Goal: Task Accomplishment & Management: Use online tool/utility

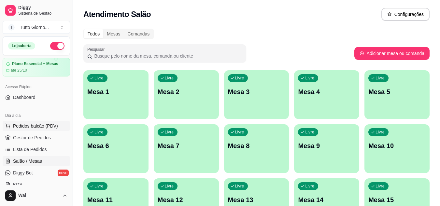
click at [30, 127] on span "Pedidos balcão (PDV)" at bounding box center [35, 126] width 45 height 7
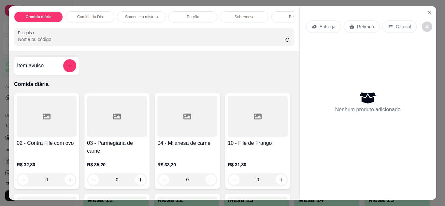
click at [323, 28] on div "Entrega" at bounding box center [323, 27] width 35 height 12
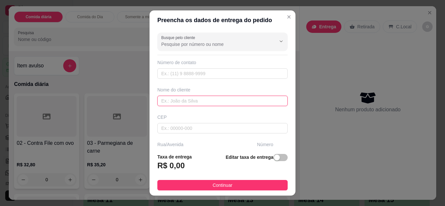
click at [191, 99] on input "text" at bounding box center [222, 101] width 130 height 10
type input "[PERSON_NAME] CONTABILIDADE"
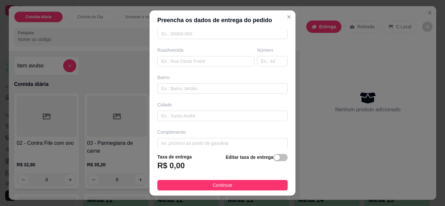
scroll to position [101, 0]
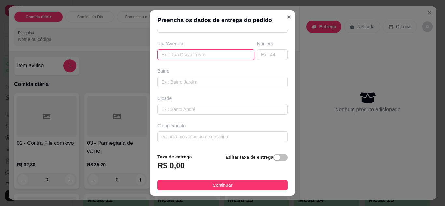
click at [214, 55] on input "text" at bounding box center [205, 54] width 97 height 10
type input "ALMIRANTE [PERSON_NAME]"
click at [269, 50] on input "text" at bounding box center [272, 54] width 31 height 10
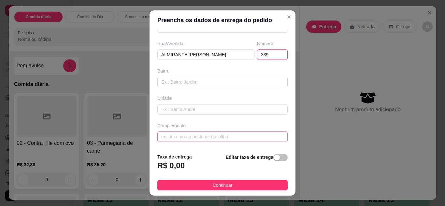
type input "339"
click at [195, 139] on input "text" at bounding box center [222, 137] width 130 height 10
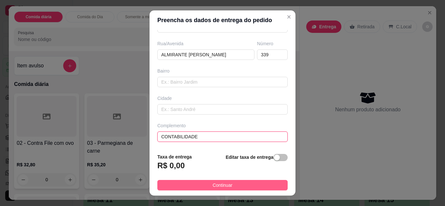
type input "CONTABILIDADE"
click at [227, 183] on span "Continuar" at bounding box center [223, 185] width 20 height 7
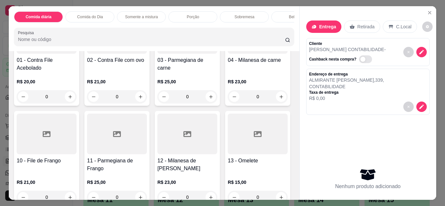
scroll to position [630, 0]
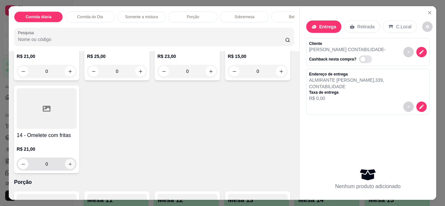
click at [73, 162] on icon "increase-product-quantity" at bounding box center [70, 164] width 5 height 5
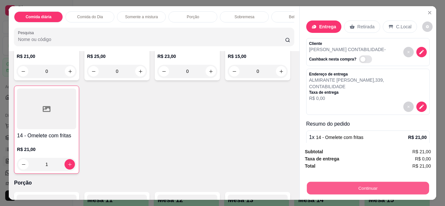
click at [358, 185] on button "Continuar" at bounding box center [367, 188] width 122 height 13
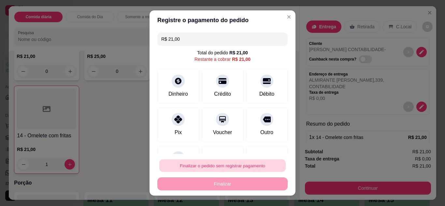
click at [254, 166] on button "Finalizar o pedido sem registrar pagamento" at bounding box center [222, 166] width 126 height 13
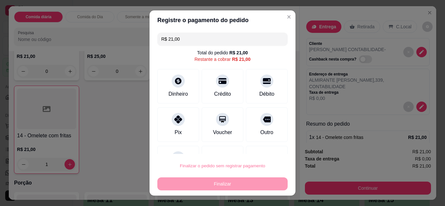
click at [260, 147] on button "Confirmar" at bounding box center [259, 147] width 23 height 10
type input "0"
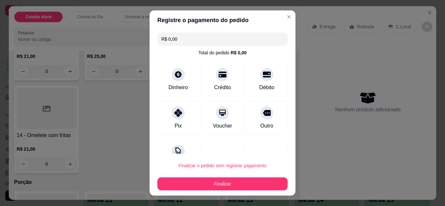
type input "R$ 0,00"
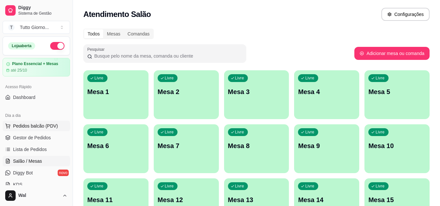
click at [38, 124] on span "Pedidos balcão (PDV)" at bounding box center [35, 126] width 45 height 7
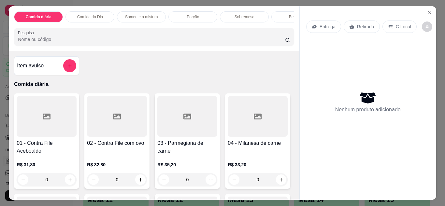
click at [327, 25] on p "Entrega" at bounding box center [327, 26] width 16 height 7
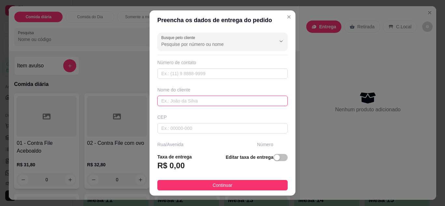
click at [229, 100] on input "text" at bounding box center [222, 101] width 130 height 10
type input "[PERSON_NAME] CONTABILIDADE"
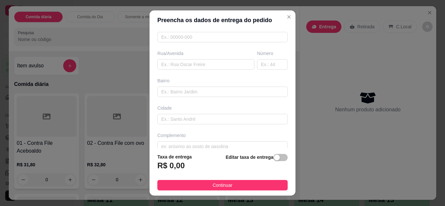
scroll to position [101, 0]
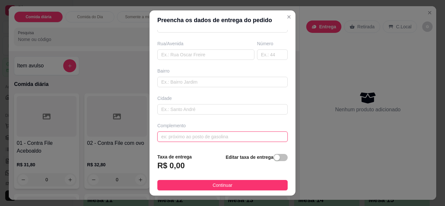
click at [222, 140] on input "text" at bounding box center [222, 137] width 130 height 10
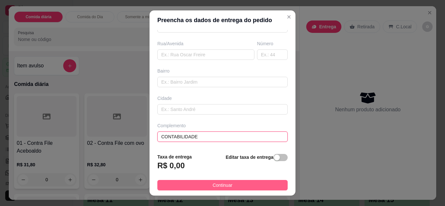
type input "CONTABILIDADE"
click at [226, 186] on span "Continuar" at bounding box center [223, 185] width 20 height 7
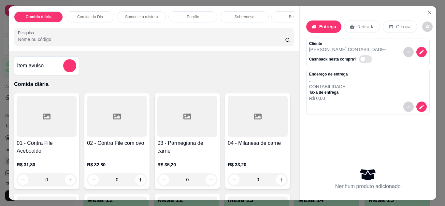
click at [207, 15] on div "Porção" at bounding box center [192, 16] width 49 height 11
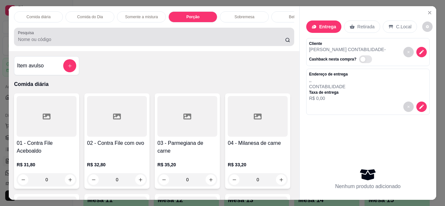
scroll to position [17, 0]
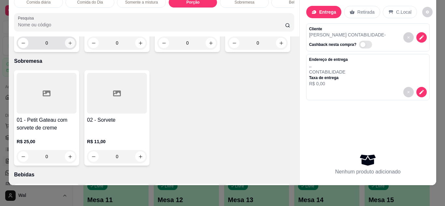
click at [68, 46] on icon "increase-product-quantity" at bounding box center [70, 43] width 5 height 5
type input "1"
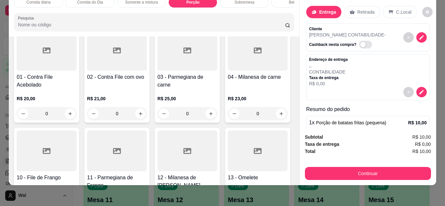
scroll to position [346, 0]
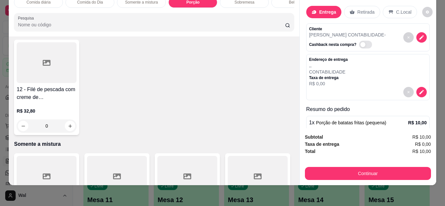
click at [138, 15] on icon "increase-product-quantity" at bounding box center [140, 12] width 5 height 5
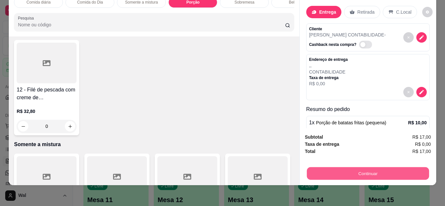
click at [361, 172] on button "Continuar" at bounding box center [367, 173] width 122 height 13
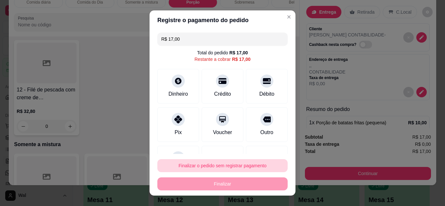
click at [238, 170] on button "Finalizar o pedido sem registrar pagamento" at bounding box center [222, 165] width 130 height 13
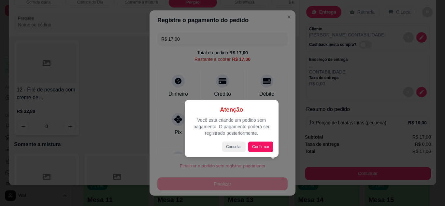
click at [265, 141] on div "Atenção Você está criando um pedido sem pagamento. O pagamento poderá ser regis…" at bounding box center [231, 128] width 83 height 47
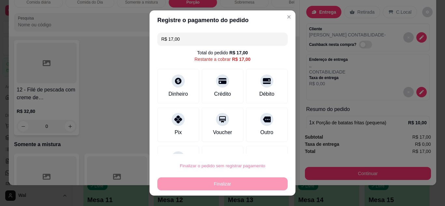
click at [266, 147] on button "Confirmar" at bounding box center [259, 147] width 23 height 10
type input "0"
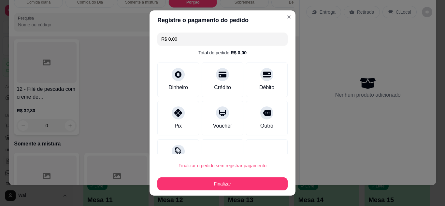
type input "R$ 0,00"
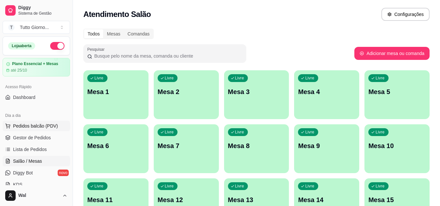
click at [46, 128] on span "Pedidos balcão (PDV)" at bounding box center [35, 126] width 45 height 7
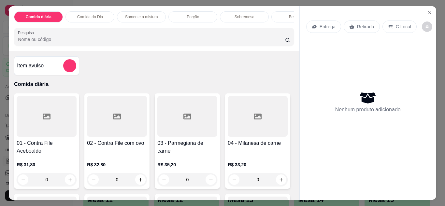
click at [328, 26] on p "Entrega" at bounding box center [327, 26] width 16 height 7
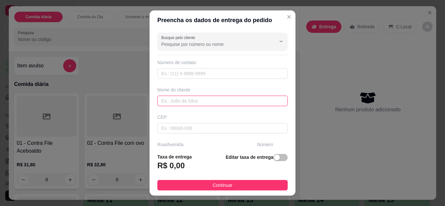
click at [184, 101] on input "text" at bounding box center [222, 101] width 130 height 10
type input "KAUANE CONTABILIDADE"
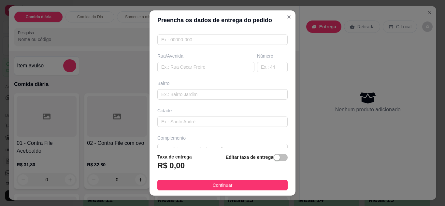
scroll to position [91, 0]
click at [219, 61] on input "text" at bounding box center [205, 64] width 97 height 10
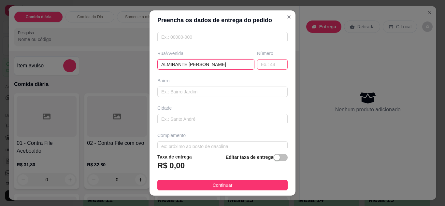
type input "ALMIRANTE [PERSON_NAME]"
click at [260, 62] on input "text" at bounding box center [272, 64] width 31 height 10
type input "339"
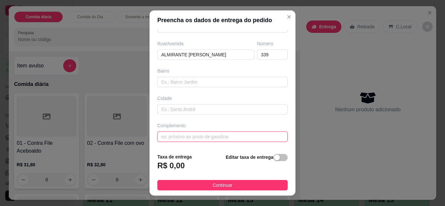
click at [241, 139] on input "text" at bounding box center [222, 137] width 130 height 10
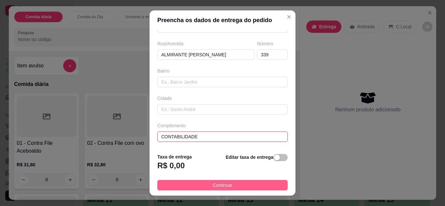
type input "CONTABILIDADE"
click at [246, 189] on button "Continuar" at bounding box center [222, 185] width 130 height 10
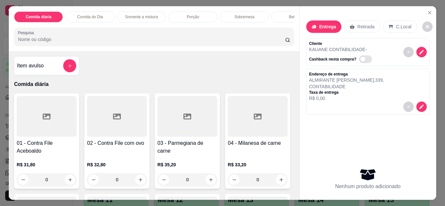
click at [193, 14] on p "Porção" at bounding box center [193, 16] width 12 height 5
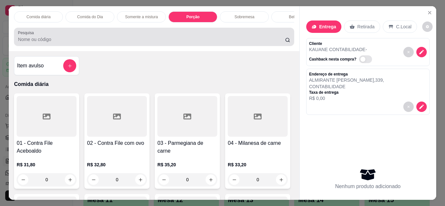
scroll to position [17, 0]
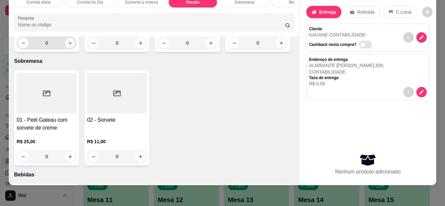
click at [69, 46] on icon "increase-product-quantity" at bounding box center [70, 43] width 5 height 5
type input "1"
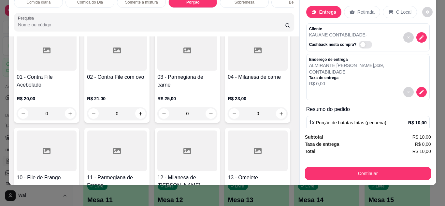
scroll to position [346, 0]
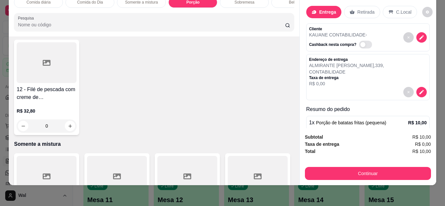
click at [135, 17] on button "increase-product-quantity" at bounding box center [140, 12] width 10 height 10
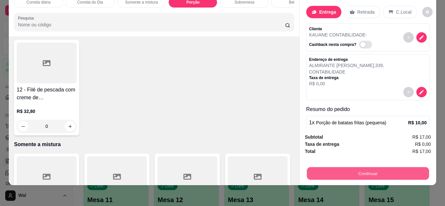
click at [340, 168] on button "Continuar" at bounding box center [367, 173] width 122 height 13
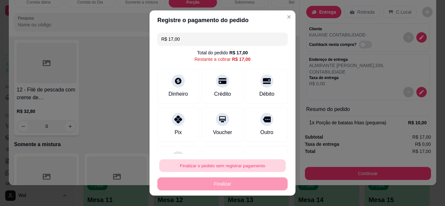
click at [226, 161] on button "Finalizar o pedido sem registrar pagamento" at bounding box center [222, 166] width 126 height 13
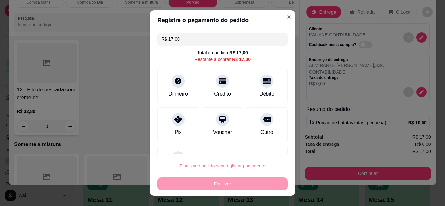
click at [259, 148] on button "Confirmar" at bounding box center [259, 147] width 23 height 10
type input "0"
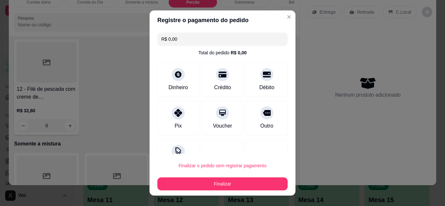
type input "R$ 0,00"
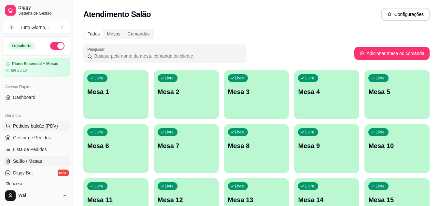
click at [44, 125] on span "Pedidos balcão (PDV)" at bounding box center [35, 126] width 45 height 7
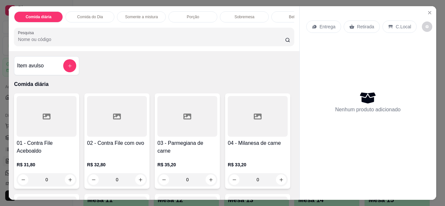
click at [324, 28] on div "Entrega" at bounding box center [323, 27] width 35 height 12
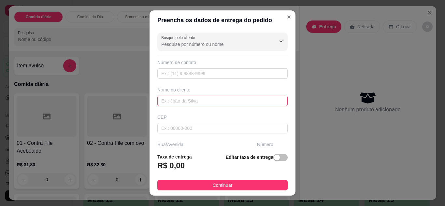
click at [197, 100] on input "text" at bounding box center [222, 101] width 130 height 10
type input "[PERSON_NAME]"
click at [283, 144] on div "Busque pelo cliente Número de contato Nome do cliente [PERSON_NAME] CEP Rua/[GE…" at bounding box center [222, 89] width 146 height 119
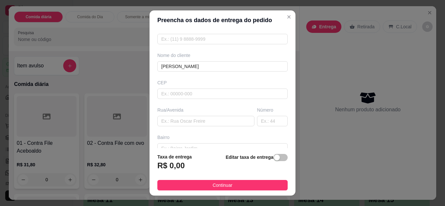
scroll to position [39, 0]
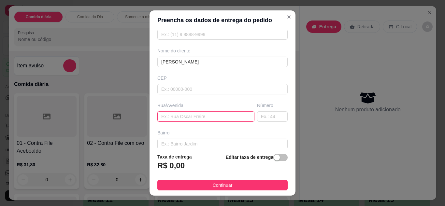
click at [187, 118] on input "text" at bounding box center [205, 116] width 97 height 10
type input "JUQUIA"
click at [262, 119] on input "text" at bounding box center [272, 116] width 31 height 10
type input "585"
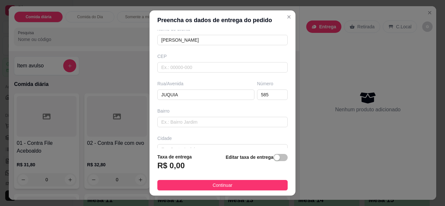
scroll to position [65, 0]
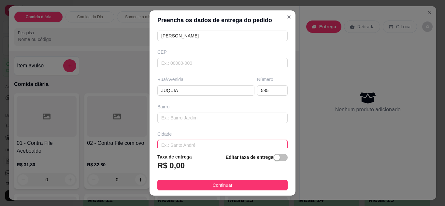
click at [229, 146] on input "text" at bounding box center [222, 145] width 130 height 10
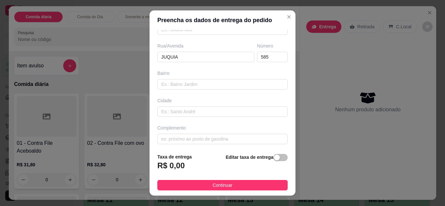
scroll to position [101, 0]
click at [224, 138] on input "A" at bounding box center [222, 137] width 130 height 10
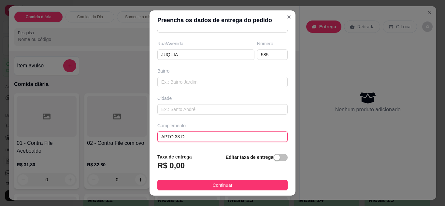
type input "APTO 33 D"
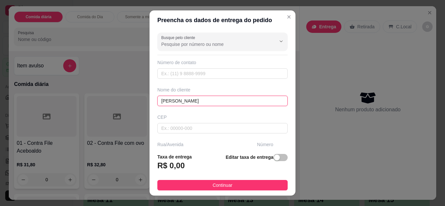
click at [210, 101] on input "[PERSON_NAME]" at bounding box center [222, 101] width 130 height 10
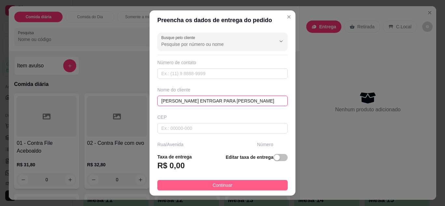
type input "[PERSON_NAME] ENTRGAR PARA [PERSON_NAME]"
click at [216, 187] on span "Continuar" at bounding box center [223, 185] width 20 height 7
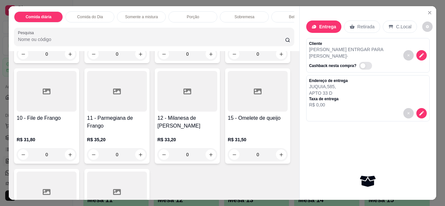
scroll to position [126, 0]
click at [147, 156] on div "0" at bounding box center [117, 154] width 60 height 13
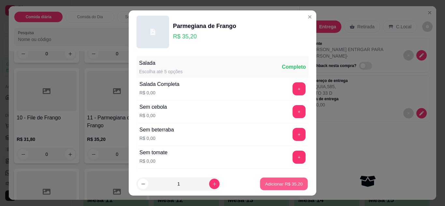
click at [286, 183] on p "Adicionar R$ 35,20" at bounding box center [284, 184] width 38 height 6
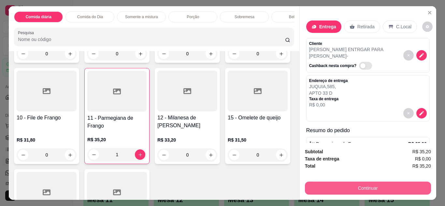
click at [375, 185] on button "Continuar" at bounding box center [368, 188] width 126 height 13
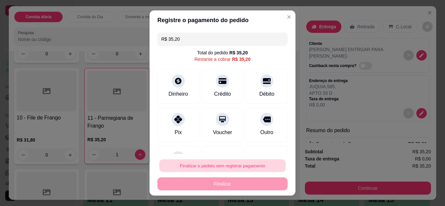
click at [238, 168] on button "Finalizar o pedido sem registrar pagamento" at bounding box center [222, 166] width 126 height 13
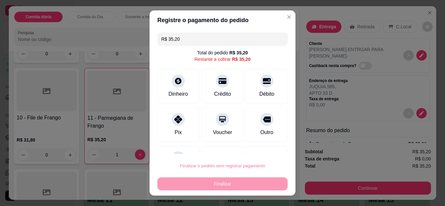
click at [259, 151] on button "Confirmar" at bounding box center [259, 147] width 23 height 10
type input "0"
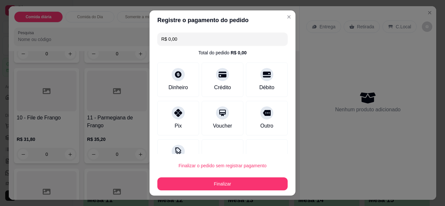
type input "R$ 0,00"
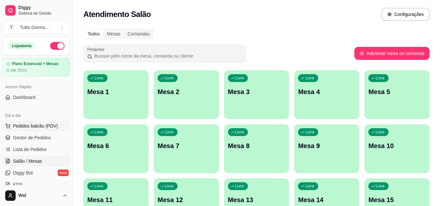
click at [34, 123] on span "Pedidos balcão (PDV)" at bounding box center [35, 126] width 45 height 7
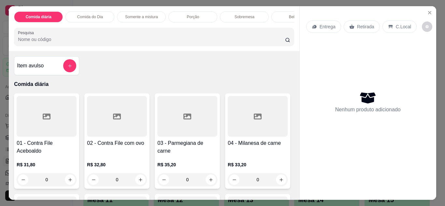
click at [81, 18] on div "Comida do Dia" at bounding box center [89, 16] width 49 height 11
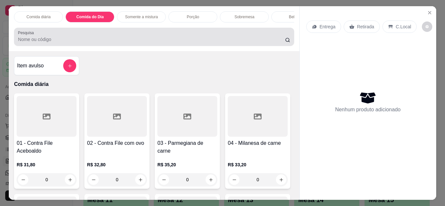
scroll to position [17, 0]
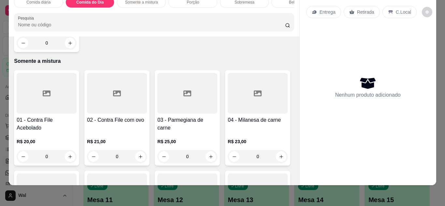
click at [64, 49] on div "0" at bounding box center [47, 42] width 60 height 13
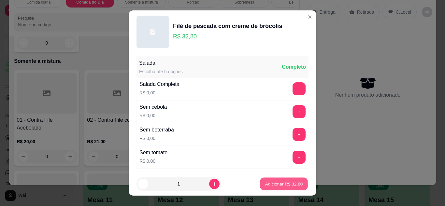
click at [266, 181] on p "Adicionar R$ 32,80" at bounding box center [284, 184] width 38 height 6
type input "1"
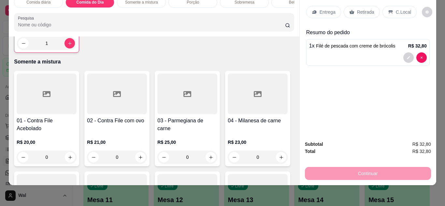
click at [365, 9] on p "Retirada" at bounding box center [365, 12] width 17 height 7
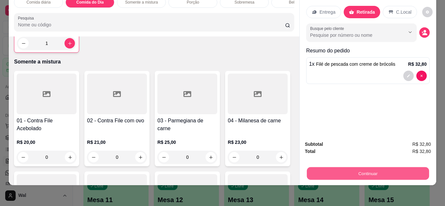
click at [365, 167] on button "Continuar" at bounding box center [367, 173] width 122 height 13
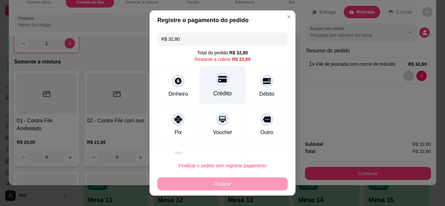
click at [213, 90] on div "Crédito" at bounding box center [222, 93] width 19 height 8
type input "R$ 0,00"
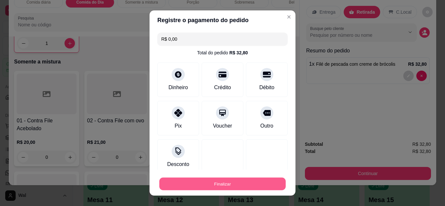
click at [222, 190] on div "Finalizar" at bounding box center [222, 183] width 130 height 13
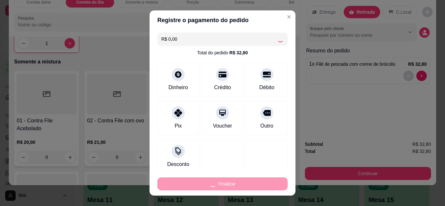
type input "0"
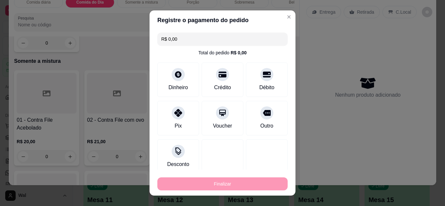
type input "-R$ 32,80"
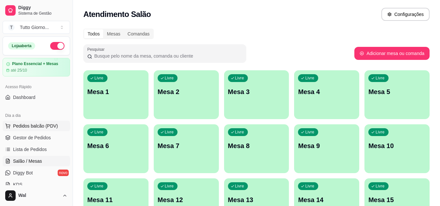
click at [49, 123] on span "Pedidos balcão (PDV)" at bounding box center [35, 126] width 45 height 7
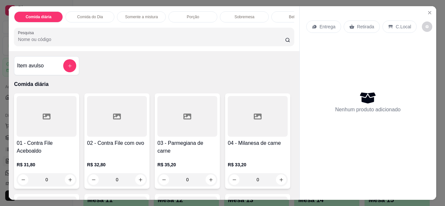
click at [325, 26] on p "Entrega" at bounding box center [327, 26] width 16 height 7
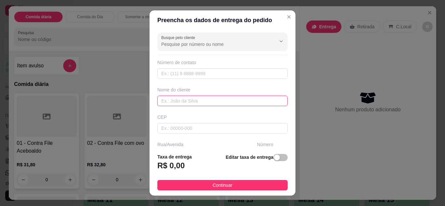
click at [195, 103] on input "text" at bounding box center [222, 101] width 130 height 10
type input "REINALDO ELETRICA"
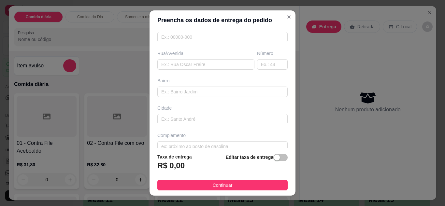
scroll to position [101, 0]
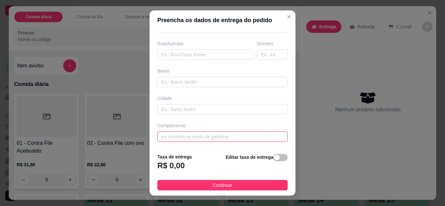
click at [244, 136] on input "text" at bounding box center [222, 137] width 130 height 10
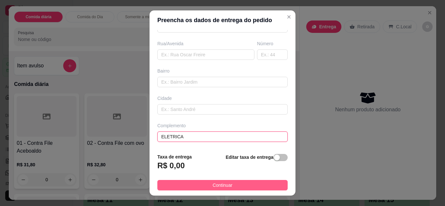
type input "ELETRICA"
click at [242, 186] on button "Continuar" at bounding box center [222, 185] width 130 height 10
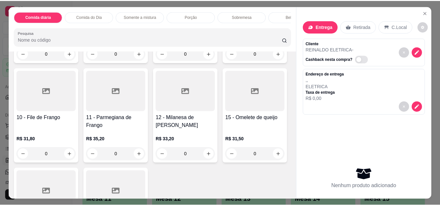
scroll to position [252, 0]
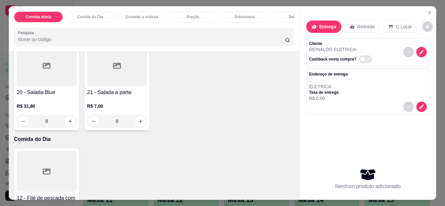
click at [77, 126] on div "0" at bounding box center [47, 121] width 60 height 13
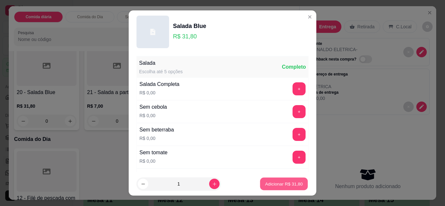
click at [268, 186] on p "Adicionar R$ 31,80" at bounding box center [284, 184] width 38 height 6
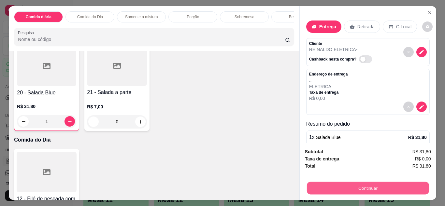
click at [343, 187] on button "Continuar" at bounding box center [367, 188] width 122 height 13
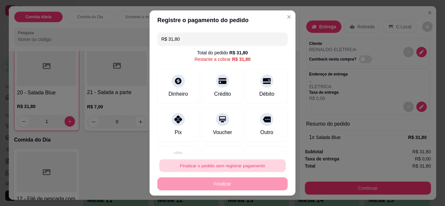
click at [247, 160] on button "Finalizar o pedido sem registrar pagamento" at bounding box center [222, 166] width 126 height 13
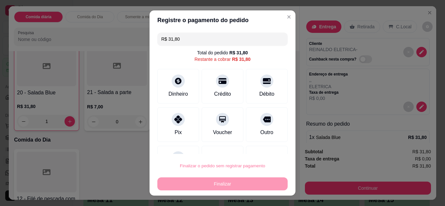
click at [261, 146] on button "Confirmar" at bounding box center [259, 147] width 23 height 10
type input "0"
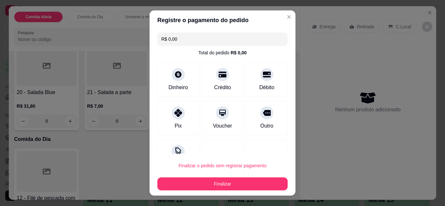
type input "R$ 0,00"
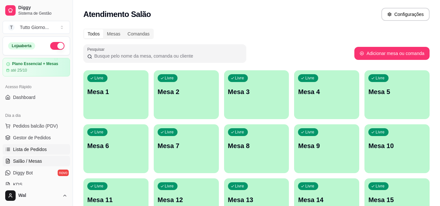
click at [37, 148] on span "Lista de Pedidos" at bounding box center [30, 149] width 34 height 7
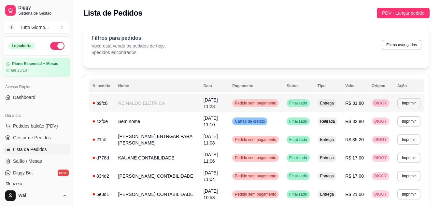
click at [259, 105] on span "Pedido sem pagamento" at bounding box center [255, 103] width 44 height 5
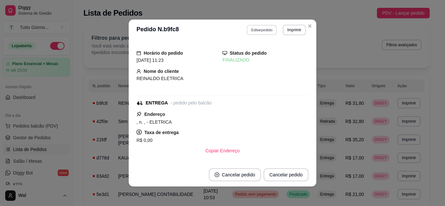
click at [262, 27] on button "Editar pedido" at bounding box center [262, 30] width 30 height 10
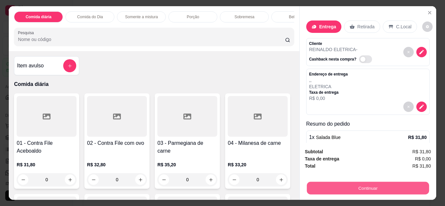
click at [364, 187] on button "Continuar" at bounding box center [367, 188] width 122 height 13
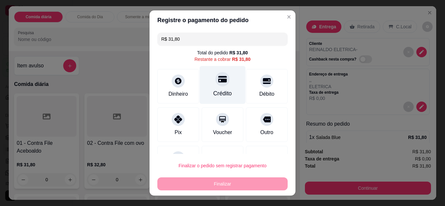
click at [215, 86] on div at bounding box center [222, 79] width 14 height 14
type input "R$ 0,00"
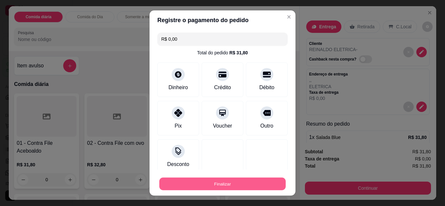
click at [219, 189] on button "Finalizar" at bounding box center [222, 184] width 126 height 13
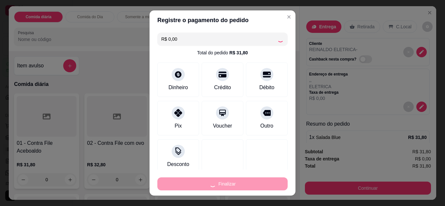
type input "0"
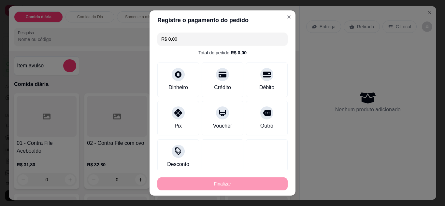
type input "-R$ 31,80"
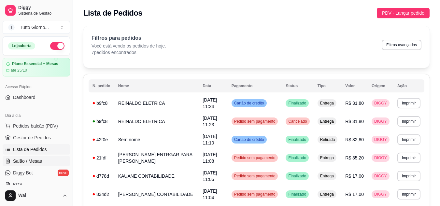
click at [30, 162] on span "Salão / Mesas" at bounding box center [27, 161] width 29 height 7
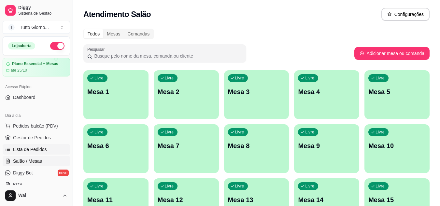
click at [46, 148] on link "Lista de Pedidos" at bounding box center [36, 149] width 67 height 10
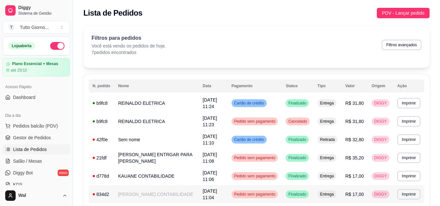
click at [266, 193] on span "Pedido sem pagamento" at bounding box center [255, 194] width 44 height 5
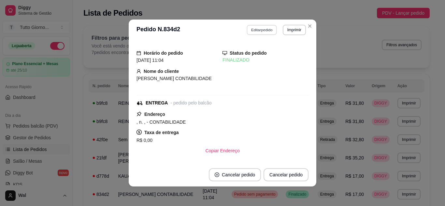
click at [254, 30] on button "Editar pedido" at bounding box center [262, 30] width 30 height 10
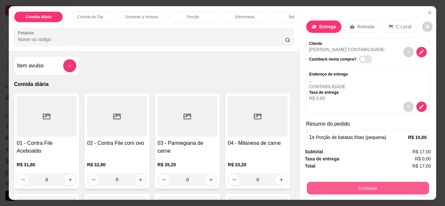
click at [346, 189] on button "Continuar" at bounding box center [367, 188] width 122 height 13
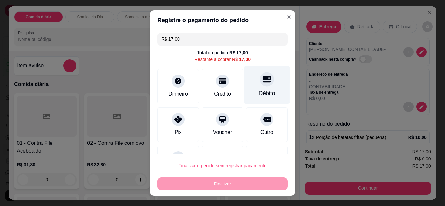
click at [262, 83] on icon at bounding box center [266, 79] width 8 height 8
type input "R$ 0,00"
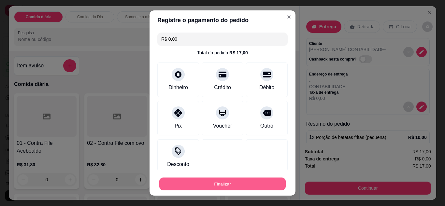
click at [226, 183] on button "Finalizar" at bounding box center [222, 184] width 126 height 13
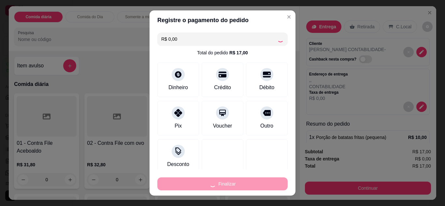
type input "0"
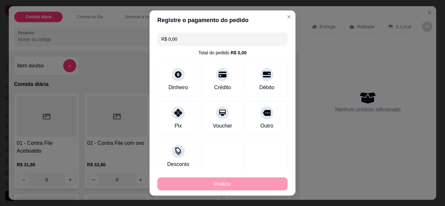
type input "-R$ 17,00"
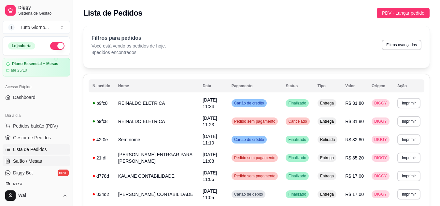
click at [27, 157] on link "Salão / Mesas" at bounding box center [36, 161] width 67 height 10
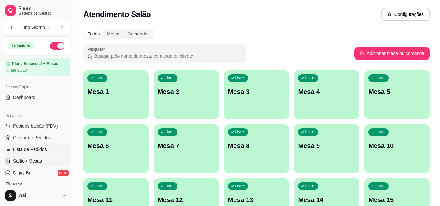
click at [34, 149] on span "Lista de Pedidos" at bounding box center [30, 149] width 34 height 7
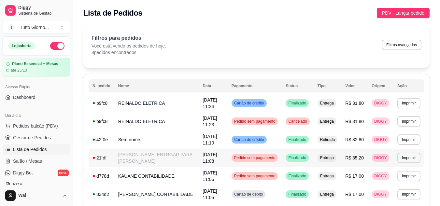
click at [244, 159] on span "Pedido sem pagamento" at bounding box center [255, 157] width 44 height 5
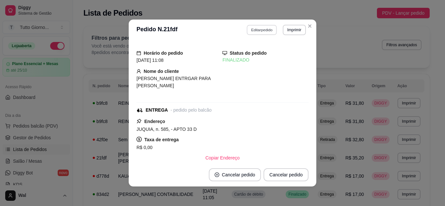
click at [259, 33] on button "Editar pedido" at bounding box center [262, 30] width 30 height 10
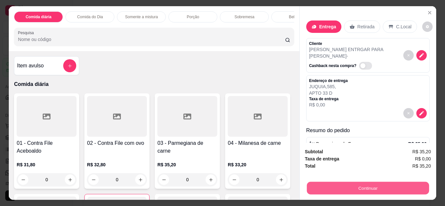
click at [364, 186] on button "Continuar" at bounding box center [367, 188] width 122 height 13
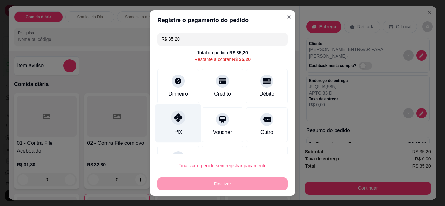
click at [171, 124] on div "Pix" at bounding box center [178, 123] width 46 height 38
type input "R$ 0,00"
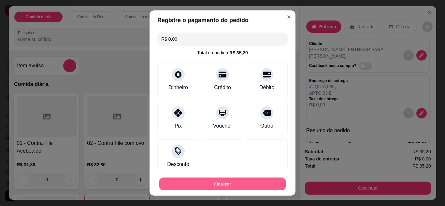
click at [220, 183] on button "Finalizar" at bounding box center [222, 184] width 126 height 13
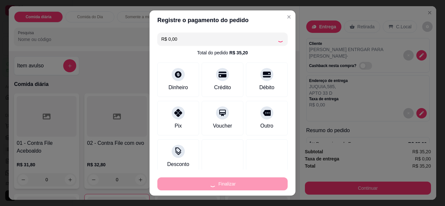
type input "0"
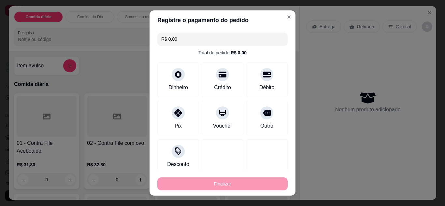
type input "-R$ 35,20"
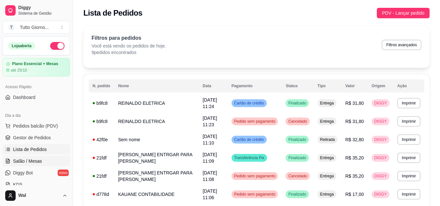
click at [38, 164] on span "Salão / Mesas" at bounding box center [27, 161] width 29 height 7
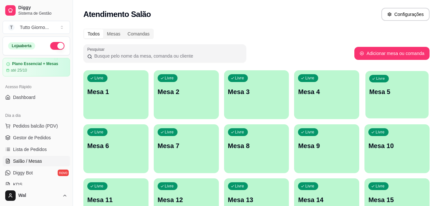
click at [410, 110] on div "Livre Mesa 5" at bounding box center [396, 91] width 63 height 40
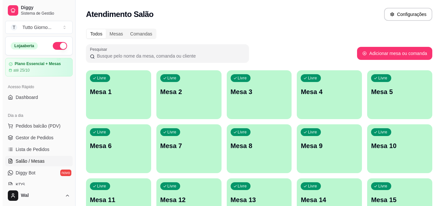
scroll to position [180, 0]
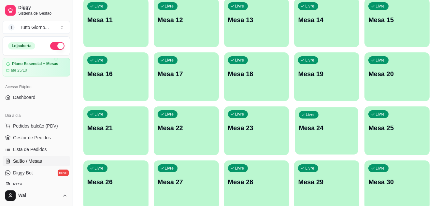
click at [322, 145] on div "Livre Mesa 24" at bounding box center [326, 127] width 63 height 40
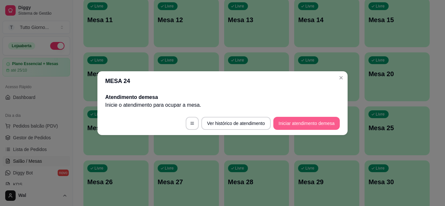
click at [296, 123] on button "Iniciar atendimento de mesa" at bounding box center [306, 123] width 66 height 13
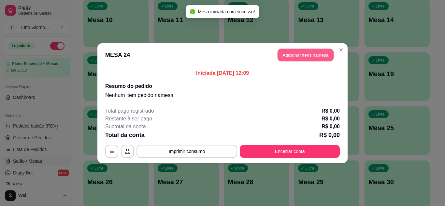
click at [300, 54] on button "Adicionar itens na mesa" at bounding box center [305, 55] width 56 height 13
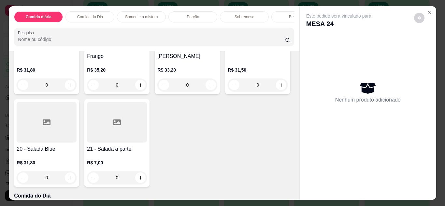
scroll to position [69, 0]
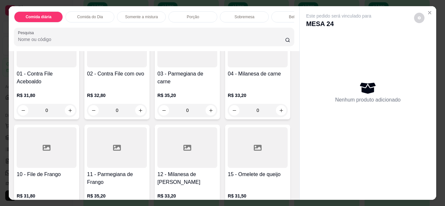
click at [77, 177] on h4 "10 - File de Frango" at bounding box center [47, 175] width 60 height 8
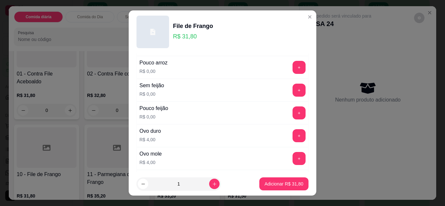
scroll to position [208, 0]
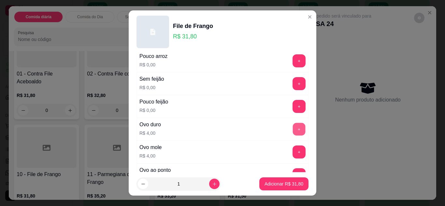
click at [293, 128] on button "+" at bounding box center [299, 129] width 13 height 13
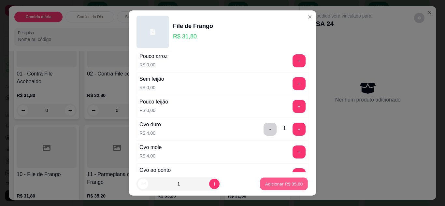
click at [273, 185] on p "Adicionar R$ 35,80" at bounding box center [284, 184] width 38 height 6
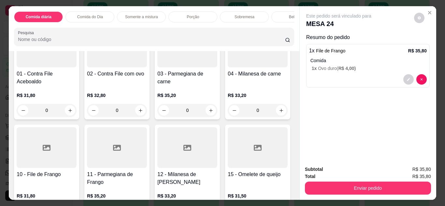
click at [276, 12] on div "Bebidas" at bounding box center [295, 16] width 49 height 11
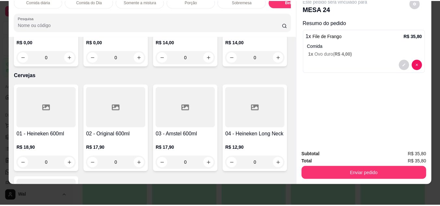
scroll to position [1556, 0]
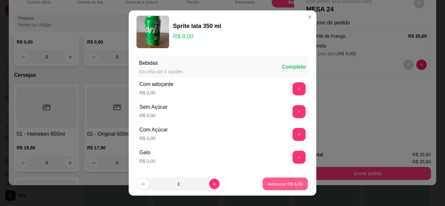
click at [267, 184] on p "Adicionar R$ 8,00" at bounding box center [284, 184] width 35 height 6
type input "1"
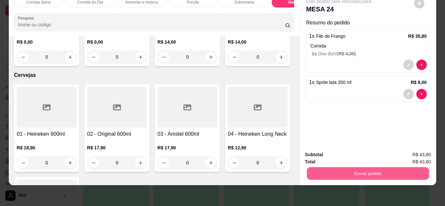
click at [351, 167] on button "Enviar pedido" at bounding box center [367, 173] width 122 height 13
click at [401, 154] on button "Enviar pedido" at bounding box center [414, 153] width 36 height 12
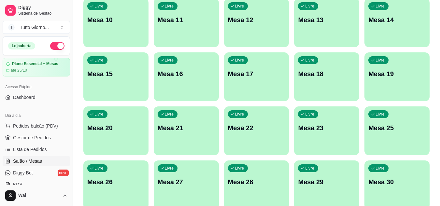
scroll to position [0, 0]
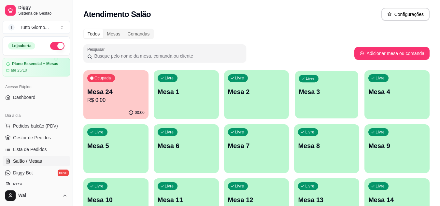
click at [321, 96] on p "Mesa 3" at bounding box center [327, 92] width 56 height 9
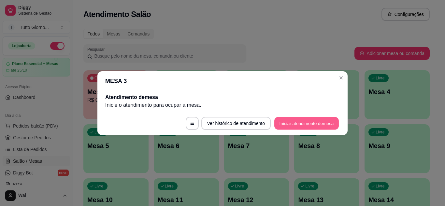
click at [304, 124] on button "Iniciar atendimento de mesa" at bounding box center [306, 123] width 64 height 13
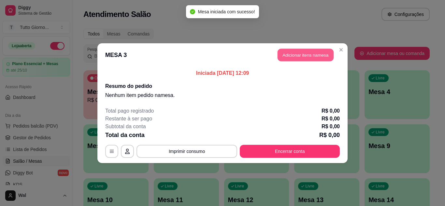
click at [309, 51] on button "Adicionar itens na mesa" at bounding box center [305, 55] width 56 height 13
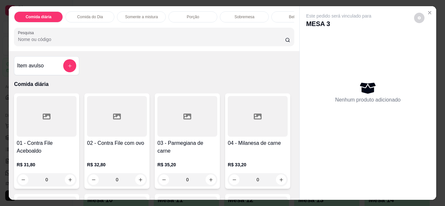
click at [68, 182] on div "0" at bounding box center [47, 179] width 60 height 13
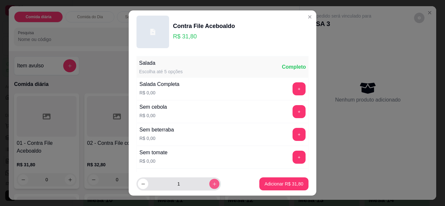
click at [212, 186] on icon "increase-product-quantity" at bounding box center [214, 184] width 5 height 5
type input "2"
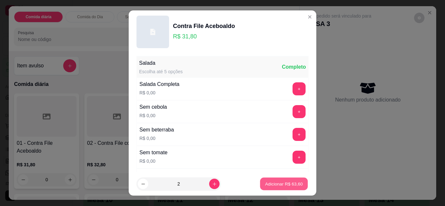
click at [283, 185] on p "Adicionar R$ 63,60" at bounding box center [284, 184] width 38 height 6
type input "2"
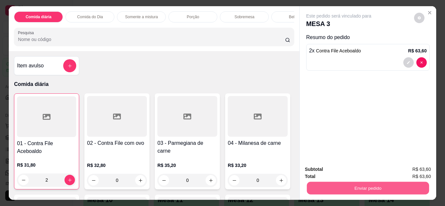
click at [362, 187] on button "Enviar pedido" at bounding box center [367, 188] width 122 height 13
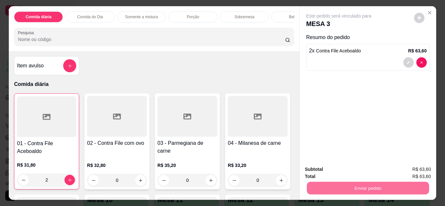
click at [422, 171] on button "Enviar pedido" at bounding box center [414, 170] width 36 height 12
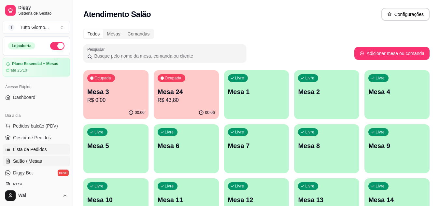
click at [40, 148] on span "Lista de Pedidos" at bounding box center [30, 149] width 34 height 7
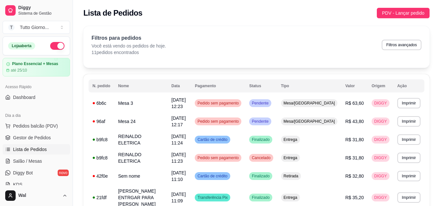
scroll to position [136, 0]
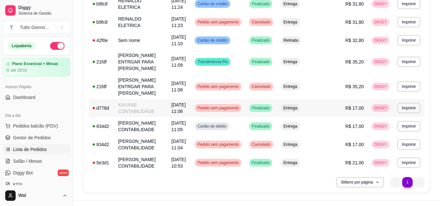
click at [241, 104] on div "Pedido sem pagamento" at bounding box center [218, 108] width 47 height 8
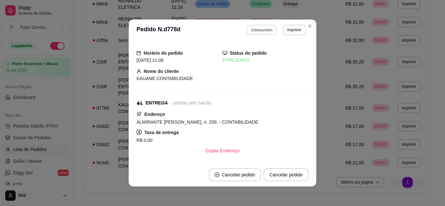
click at [267, 32] on button "Editar pedido" at bounding box center [262, 30] width 30 height 10
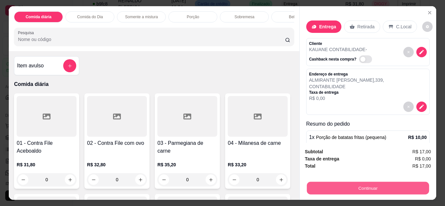
click at [346, 185] on button "Continuar" at bounding box center [367, 188] width 122 height 13
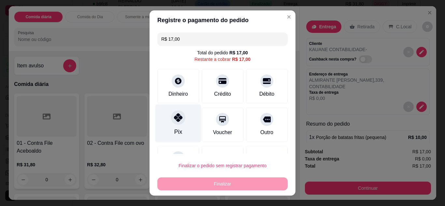
click at [166, 117] on div "Pix" at bounding box center [178, 123] width 46 height 38
type input "R$ 0,00"
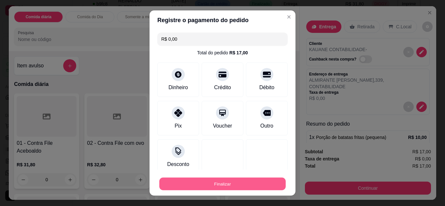
click at [227, 184] on button "Finalizar" at bounding box center [222, 184] width 126 height 13
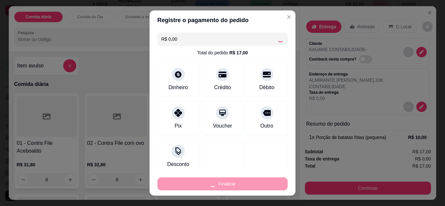
type input "0"
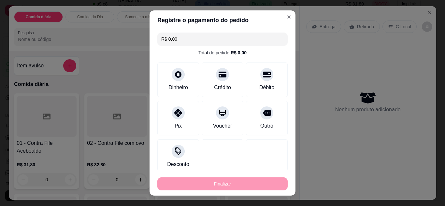
type input "-R$ 17,00"
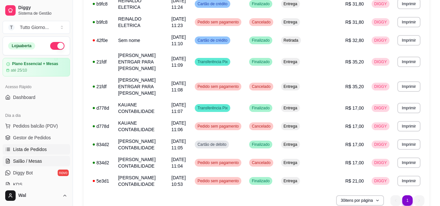
click at [34, 160] on span "Salão / Mesas" at bounding box center [27, 161] width 29 height 7
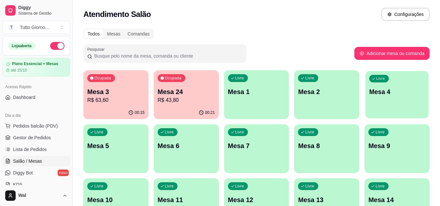
click at [373, 107] on div "Livre Mesa 4" at bounding box center [396, 91] width 63 height 40
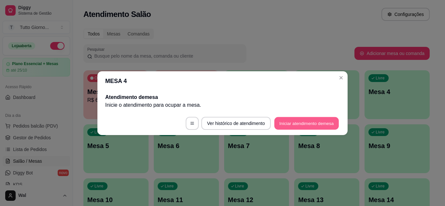
click at [304, 124] on button "Iniciar atendimento de mesa" at bounding box center [306, 123] width 64 height 13
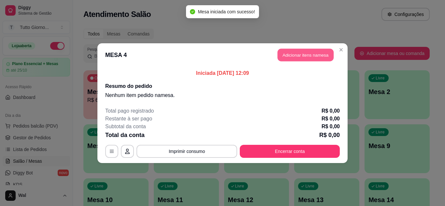
click at [301, 57] on button "Adicionar itens na mesa" at bounding box center [305, 55] width 56 height 13
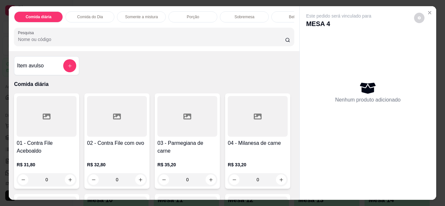
click at [207, 179] on div "0" at bounding box center [187, 179] width 60 height 13
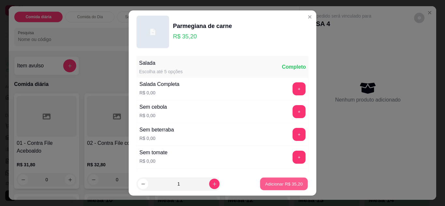
click at [268, 188] on button "Adicionar R$ 35,20" at bounding box center [284, 184] width 48 height 13
type input "1"
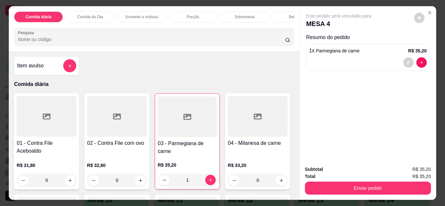
click at [289, 15] on p "Bebidas" at bounding box center [296, 16] width 14 height 5
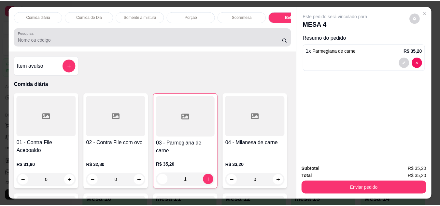
scroll to position [17, 0]
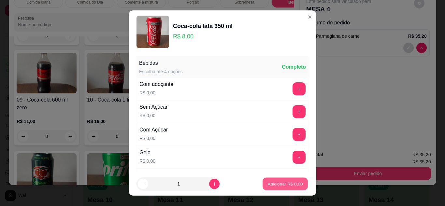
click at [275, 188] on button "Adicionar R$ 8,00" at bounding box center [284, 184] width 45 height 13
type input "1"
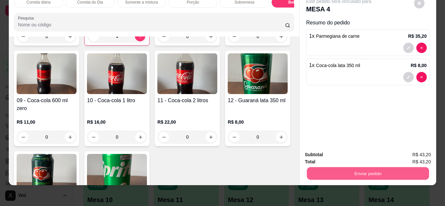
click at [343, 167] on button "Enviar pedido" at bounding box center [367, 173] width 122 height 13
click at [409, 149] on button "Enviar pedido" at bounding box center [414, 153] width 36 height 12
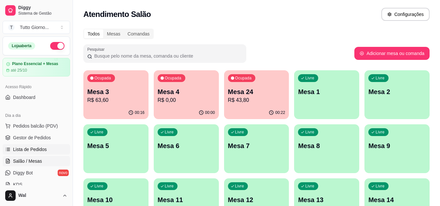
click at [43, 149] on span "Lista de Pedidos" at bounding box center [30, 149] width 34 height 7
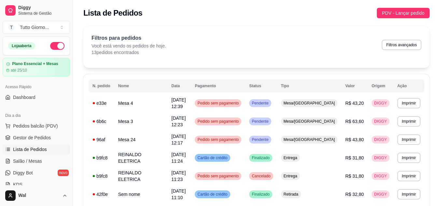
scroll to position [172, 0]
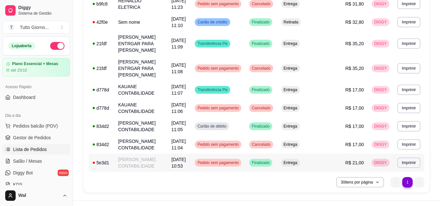
click at [239, 160] on span "Pedido sem pagamento" at bounding box center [218, 162] width 44 height 5
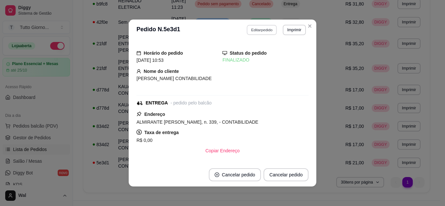
click at [258, 31] on button "Editar pedido" at bounding box center [262, 30] width 30 height 10
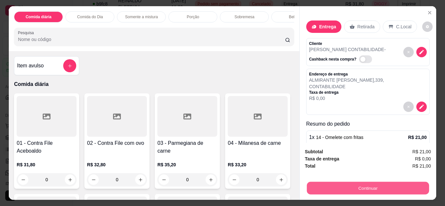
click at [336, 187] on button "Continuar" at bounding box center [367, 188] width 122 height 13
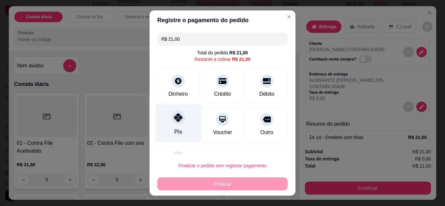
click at [178, 119] on icon at bounding box center [178, 117] width 8 height 8
type input "R$ 0,00"
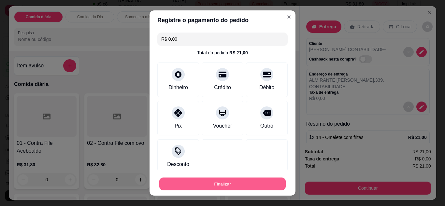
click at [224, 185] on button "Finalizar" at bounding box center [222, 184] width 126 height 13
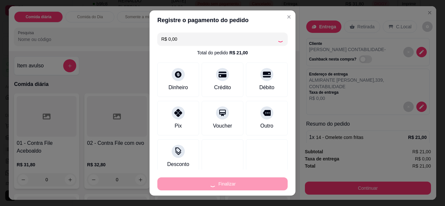
type input "0"
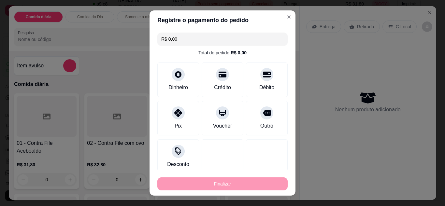
type input "-R$ 21,00"
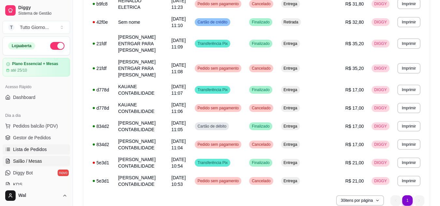
click at [37, 161] on span "Salão / Mesas" at bounding box center [27, 161] width 29 height 7
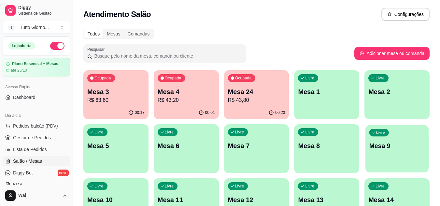
click at [414, 138] on div "Livre Mesa 9" at bounding box center [396, 145] width 63 height 40
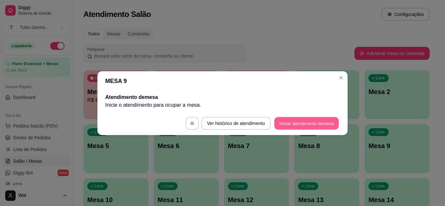
click at [310, 125] on button "Iniciar atendimento de mesa" at bounding box center [306, 123] width 64 height 13
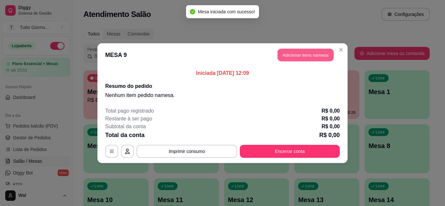
click at [310, 54] on button "Adicionar itens na mesa" at bounding box center [305, 55] width 56 height 13
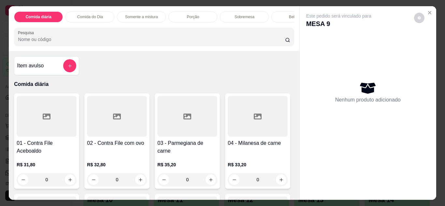
click at [93, 16] on p "Comida do Dia" at bounding box center [90, 16] width 26 height 5
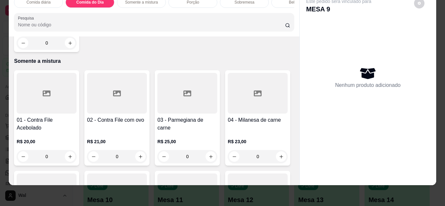
click at [68, 49] on div "0" at bounding box center [47, 42] width 60 height 13
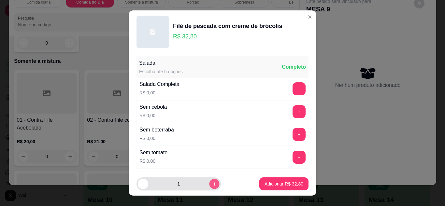
click at [209, 187] on button "increase-product-quantity" at bounding box center [214, 184] width 10 height 10
type input "2"
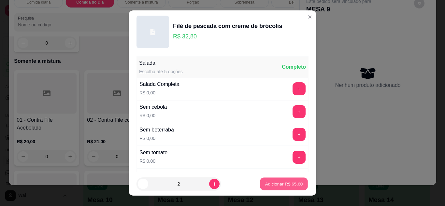
click at [273, 184] on p "Adicionar R$ 65,60" at bounding box center [284, 184] width 38 height 6
type input "2"
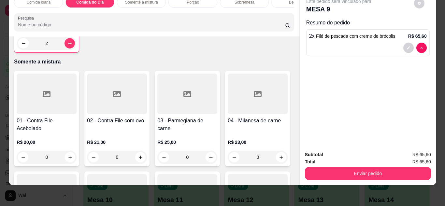
click at [276, 1] on div "Bebidas" at bounding box center [295, 2] width 49 height 11
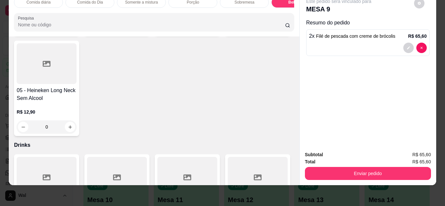
scroll to position [1712, 0]
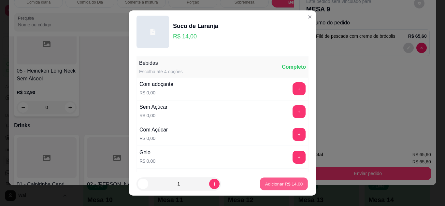
click at [275, 180] on button "Adicionar R$ 14,00" at bounding box center [284, 184] width 48 height 13
type input "1"
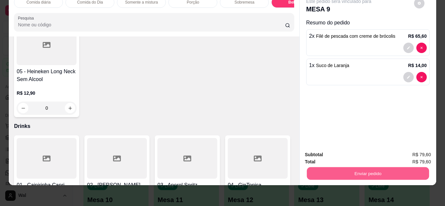
click at [343, 170] on button "Enviar pedido" at bounding box center [367, 173] width 122 height 13
click at [409, 150] on button "Enviar pedido" at bounding box center [414, 153] width 36 height 12
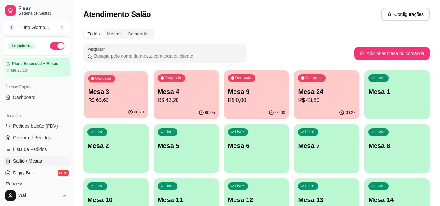
click at [128, 92] on p "Mesa 3" at bounding box center [116, 92] width 56 height 9
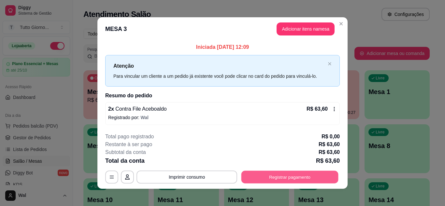
click at [273, 181] on button "Registrar pagamento" at bounding box center [289, 177] width 97 height 13
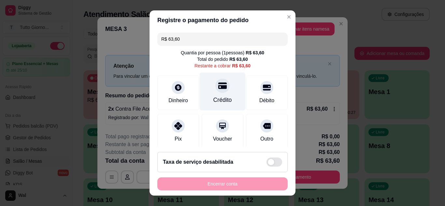
click at [217, 101] on div "Crédito" at bounding box center [222, 100] width 19 height 8
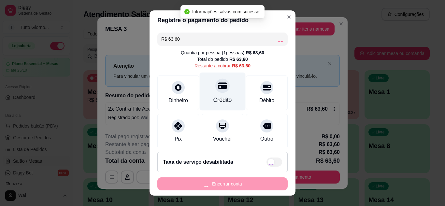
type input "R$ 0,00"
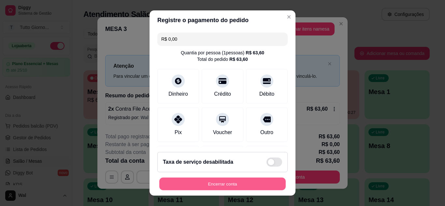
click at [222, 189] on button "Encerrar conta" at bounding box center [222, 184] width 126 height 13
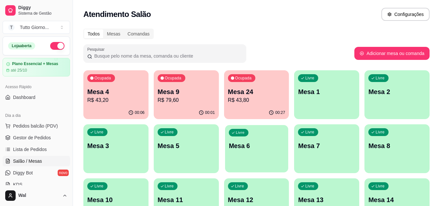
click at [270, 149] on p "Mesa 6" at bounding box center [257, 146] width 56 height 9
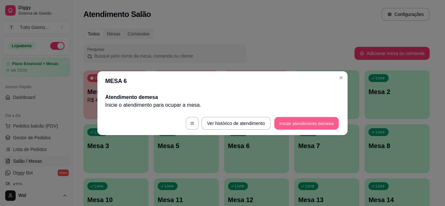
click at [291, 124] on button "Iniciar atendimento de mesa" at bounding box center [306, 123] width 64 height 13
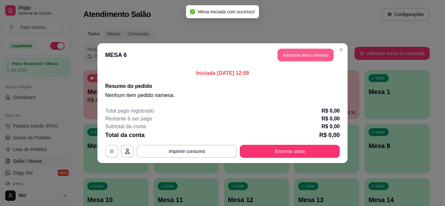
click at [309, 55] on button "Adicionar itens na mesa" at bounding box center [305, 55] width 56 height 13
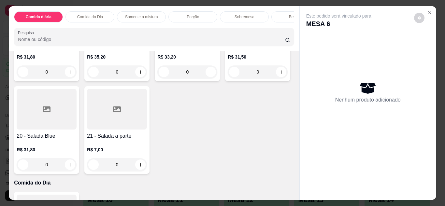
scroll to position [82, 0]
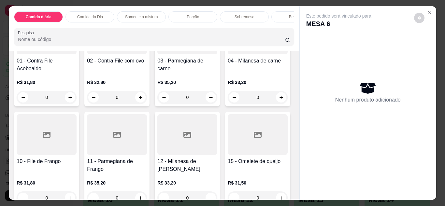
click at [77, 180] on div "R$ 31,80 0" at bounding box center [47, 188] width 60 height 31
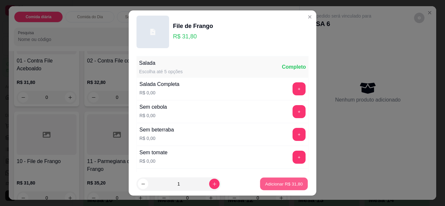
click at [272, 183] on p "Adicionar R$ 31,80" at bounding box center [284, 184] width 38 height 6
type input "1"
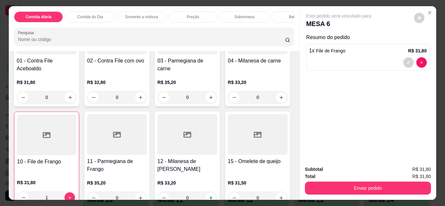
click at [76, 184] on p "R$ 31,80" at bounding box center [46, 182] width 59 height 7
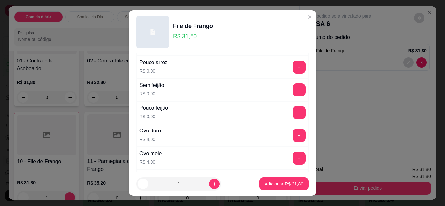
scroll to position [208, 0]
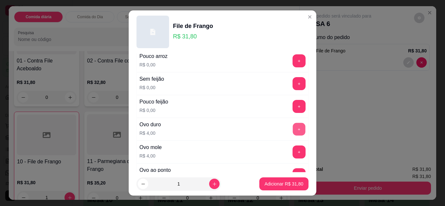
click at [293, 129] on button "+" at bounding box center [299, 129] width 13 height 13
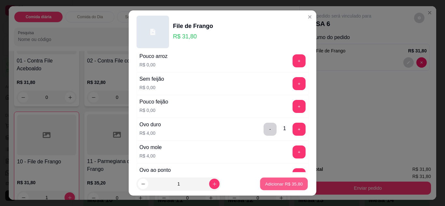
click at [281, 186] on p "Adicionar R$ 35,80" at bounding box center [284, 184] width 38 height 6
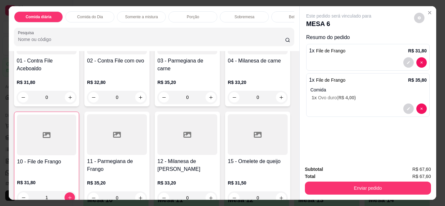
click at [274, 15] on div "Bebidas" at bounding box center [295, 16] width 49 height 11
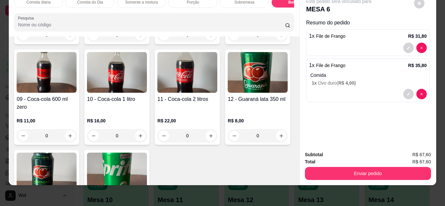
scroll to position [1304, 0]
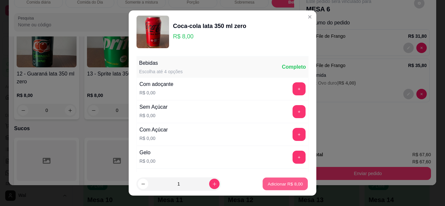
click at [268, 184] on p "Adicionar R$ 8,00" at bounding box center [284, 184] width 35 height 6
type input "1"
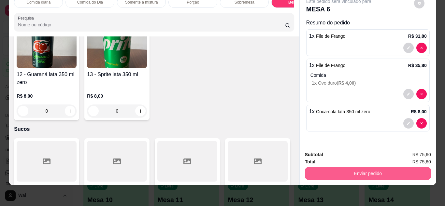
click at [354, 167] on button "Enviar pedido" at bounding box center [368, 173] width 126 height 13
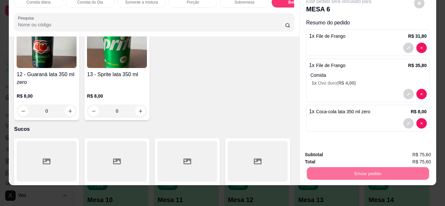
click at [408, 158] on button "Enviar pedido" at bounding box center [413, 153] width 37 height 12
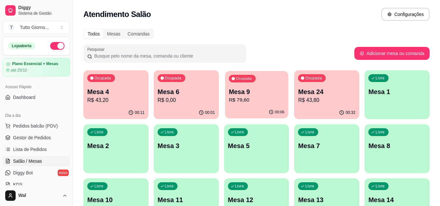
click at [268, 114] on div "00:06" at bounding box center [256, 112] width 63 height 12
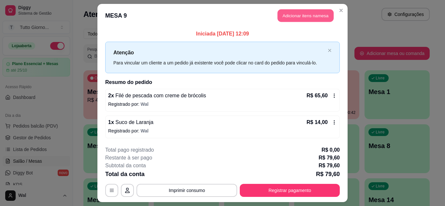
click at [300, 16] on button "Adicionar itens na mesa" at bounding box center [305, 15] width 56 height 13
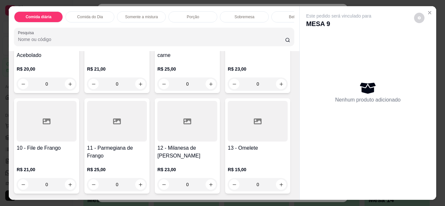
scroll to position [391, 0]
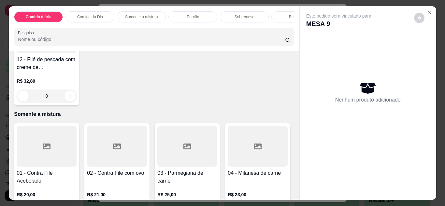
click at [65, 103] on div "0" at bounding box center [47, 96] width 60 height 13
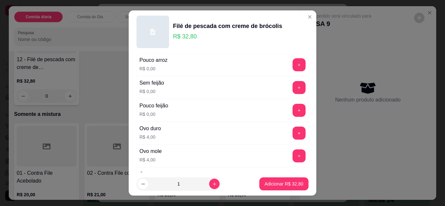
scroll to position [208, 0]
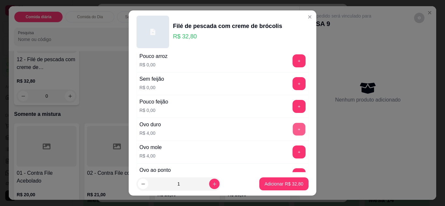
click at [293, 130] on button "+" at bounding box center [299, 129] width 13 height 13
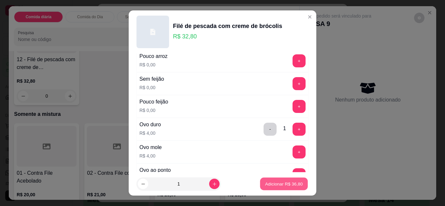
click at [279, 185] on p "Adicionar R$ 36,80" at bounding box center [284, 184] width 38 height 6
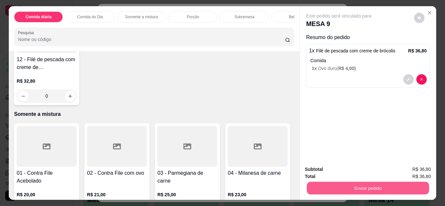
click at [351, 189] on button "Enviar pedido" at bounding box center [367, 188] width 122 height 13
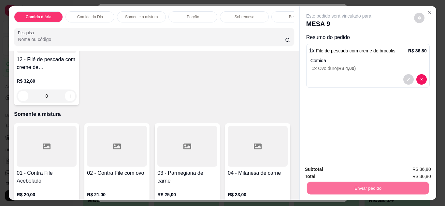
click at [415, 167] on button "Enviar pedido" at bounding box center [414, 170] width 36 height 12
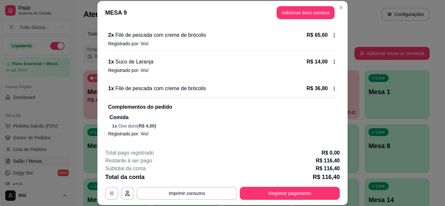
scroll to position [0, 0]
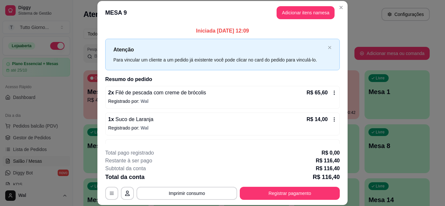
click at [334, 93] on icon at bounding box center [334, 93] width 1 height 4
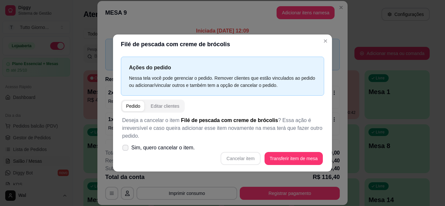
click at [125, 148] on icon at bounding box center [125, 148] width 5 height 4
click at [125, 149] on input "Sim, quero cancelar o item." at bounding box center [124, 151] width 4 height 4
checkbox input "true"
click at [245, 157] on button "Cancelar item" at bounding box center [240, 158] width 39 height 13
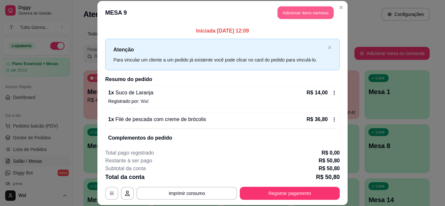
click at [308, 17] on button "Adicionar itens na mesa" at bounding box center [305, 13] width 56 height 13
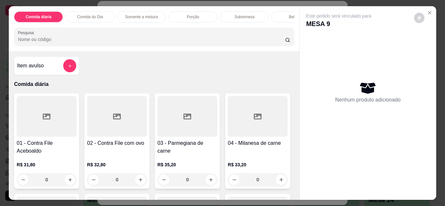
click at [95, 16] on p "Comida do Dia" at bounding box center [90, 16] width 26 height 5
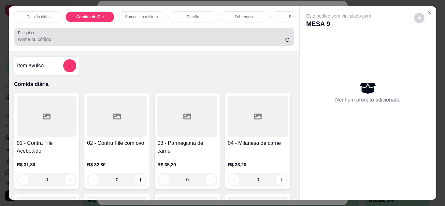
scroll to position [17, 0]
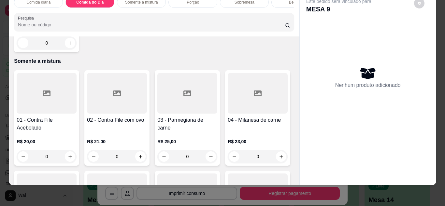
click at [67, 49] on div "0" at bounding box center [47, 42] width 60 height 13
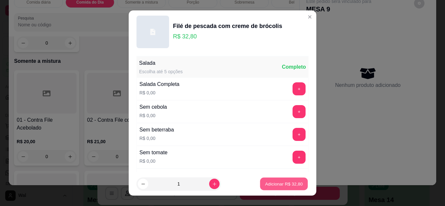
click at [270, 185] on p "Adicionar R$ 32,80" at bounding box center [284, 184] width 38 height 6
type input "1"
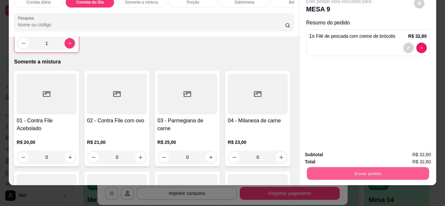
click at [359, 175] on button "Enviar pedido" at bounding box center [367, 173] width 122 height 13
click at [414, 151] on button "Enviar pedido" at bounding box center [414, 153] width 36 height 12
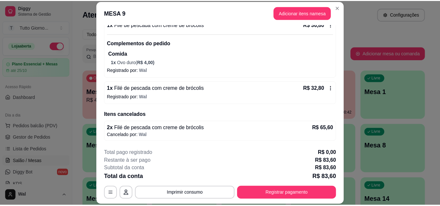
scroll to position [0, 0]
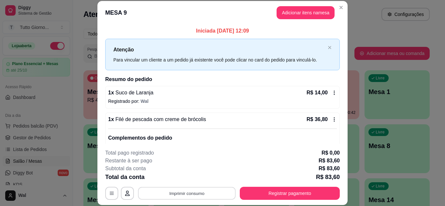
click at [209, 195] on button "Imprimir consumo" at bounding box center [187, 193] width 98 height 13
click at [198, 183] on button "IMPRESSORA CAIXA" at bounding box center [186, 178] width 46 height 10
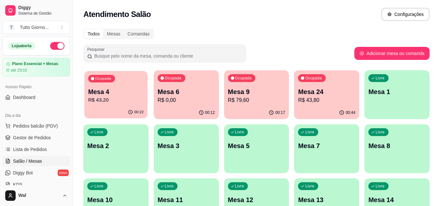
click at [118, 95] on p "Mesa 4" at bounding box center [116, 92] width 56 height 9
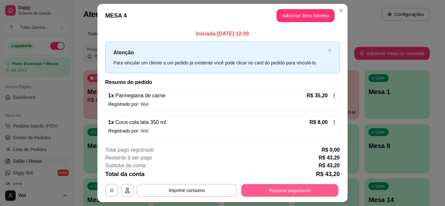
click at [279, 187] on button "Registrar pagamento" at bounding box center [289, 190] width 97 height 13
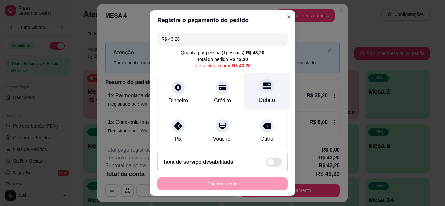
click at [261, 97] on div "Débito" at bounding box center [267, 100] width 17 height 8
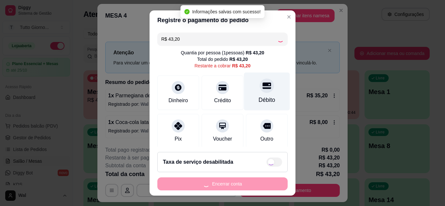
type input "R$ 0,00"
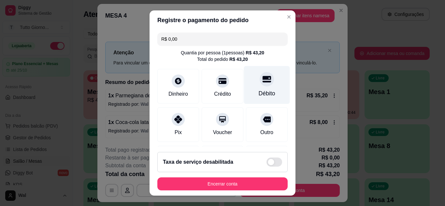
click at [261, 97] on div "Débito" at bounding box center [267, 93] width 17 height 8
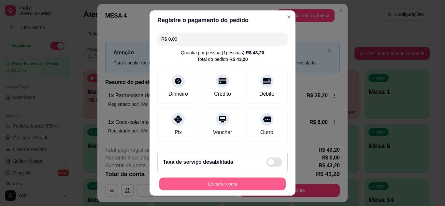
click at [233, 184] on button "Encerrar conta" at bounding box center [222, 184] width 126 height 13
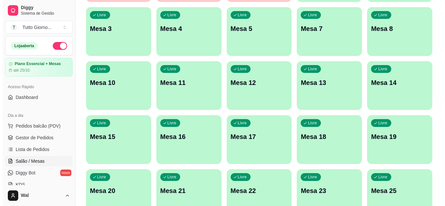
scroll to position [130, 0]
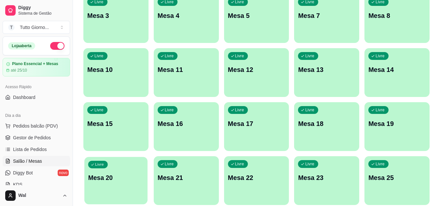
click at [124, 184] on div "Livre Mesa 20" at bounding box center [115, 177] width 63 height 40
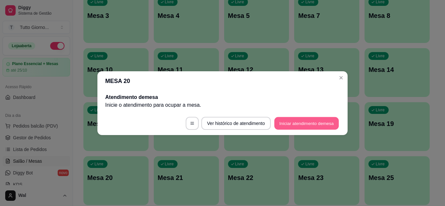
click at [290, 124] on button "Iniciar atendimento de mesa" at bounding box center [306, 123] width 64 height 13
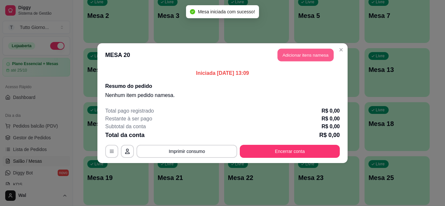
click at [299, 56] on button "Adicionar itens na mesa" at bounding box center [305, 55] width 56 height 13
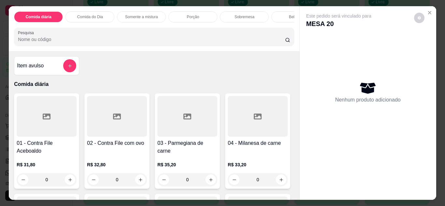
click at [100, 16] on p "Comida do Dia" at bounding box center [90, 16] width 26 height 5
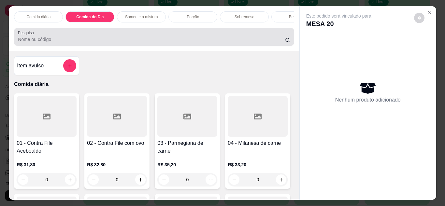
scroll to position [17, 0]
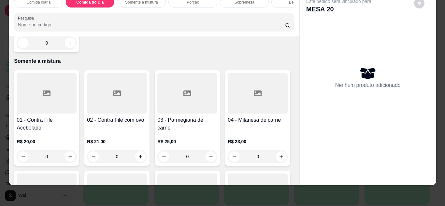
click at [67, 49] on div "0" at bounding box center [47, 42] width 60 height 13
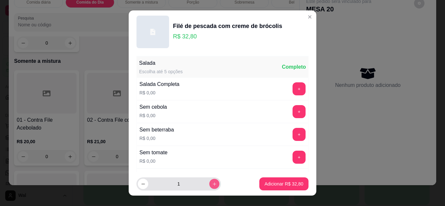
click at [209, 187] on button "increase-product-quantity" at bounding box center [214, 184] width 10 height 10
type input "2"
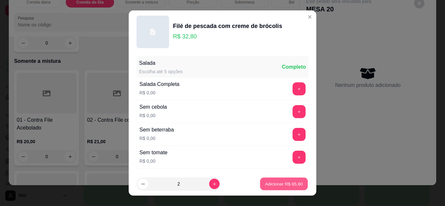
click at [270, 187] on p "Adicionar R$ 65,60" at bounding box center [284, 184] width 38 height 6
type input "2"
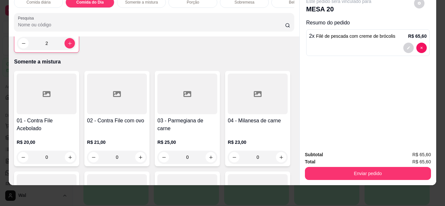
click at [277, 1] on div "Bebidas" at bounding box center [295, 2] width 49 height 11
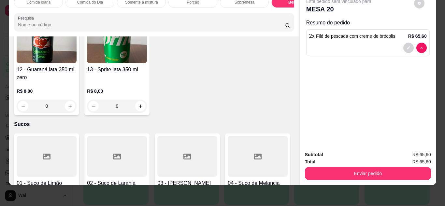
scroll to position [1321, 0]
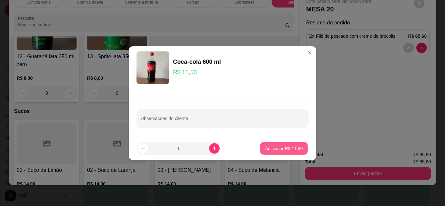
click at [280, 150] on p "Adicionar R$ 11,50" at bounding box center [284, 148] width 38 height 6
type input "1"
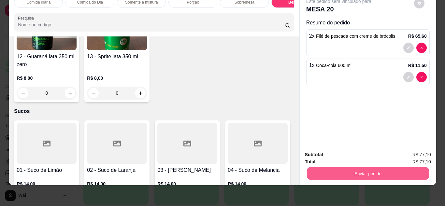
click at [326, 167] on button "Enviar pedido" at bounding box center [367, 173] width 122 height 13
click at [407, 153] on button "Enviar pedido" at bounding box center [414, 153] width 36 height 12
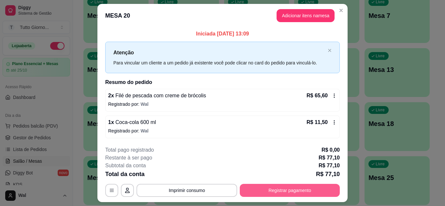
click at [302, 188] on button "Registrar pagamento" at bounding box center [290, 190] width 100 height 13
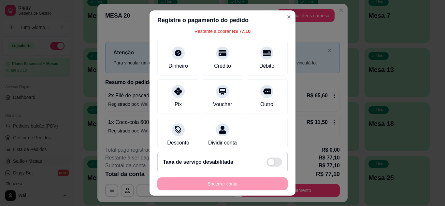
scroll to position [39, 0]
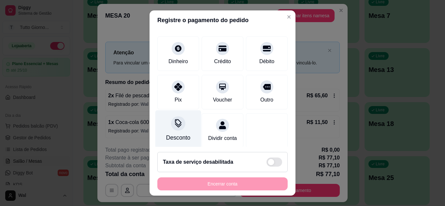
click at [175, 126] on icon at bounding box center [178, 123] width 8 height 8
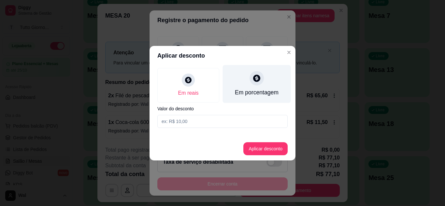
click at [253, 89] on div "Em porcentagem" at bounding box center [257, 92] width 44 height 8
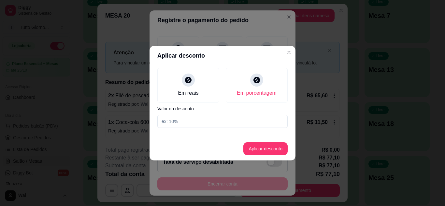
click at [195, 120] on input at bounding box center [222, 121] width 130 height 13
type input "5"
click at [261, 144] on button "Aplicar desconto" at bounding box center [265, 148] width 43 height 13
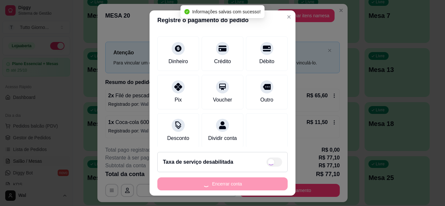
type input "R$ 73,24"
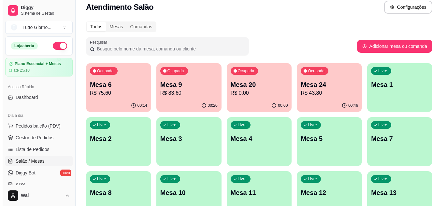
scroll to position [0, 0]
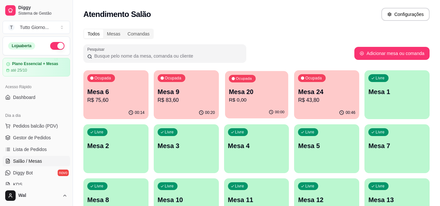
click at [248, 101] on p "R$ 0,00" at bounding box center [257, 99] width 56 height 7
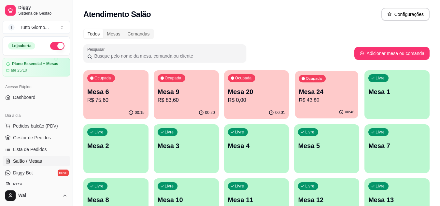
click at [340, 82] on div "Ocupada Mesa 24 R$ 43,80" at bounding box center [326, 88] width 63 height 35
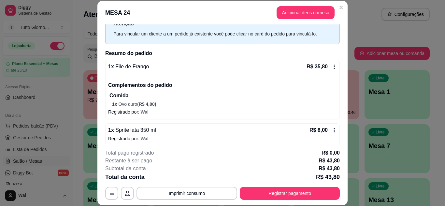
scroll to position [31, 0]
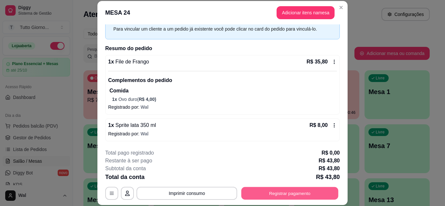
click at [303, 194] on button "Registrar pagamento" at bounding box center [289, 193] width 97 height 13
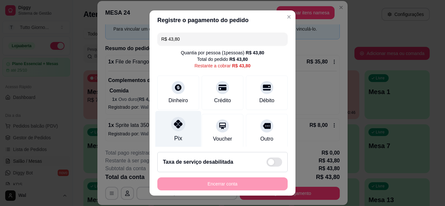
click at [169, 130] on div "Pix" at bounding box center [178, 130] width 46 height 38
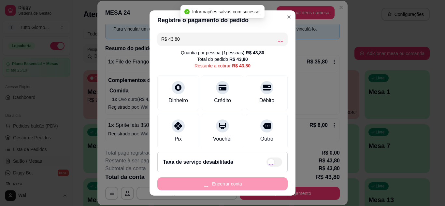
type input "R$ 0,00"
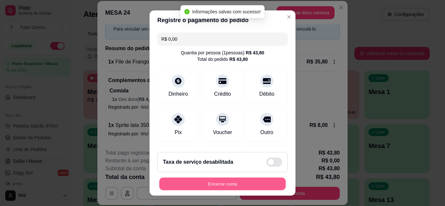
click at [215, 180] on button "Encerrar conta" at bounding box center [222, 184] width 126 height 13
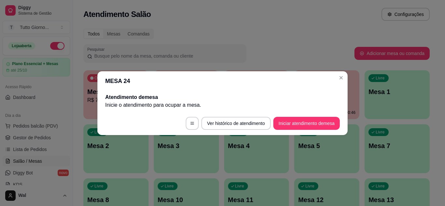
scroll to position [0, 0]
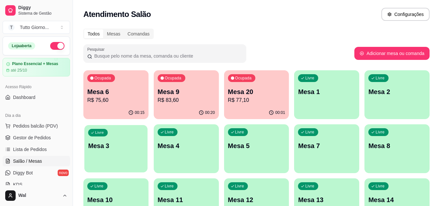
click at [115, 148] on p "Mesa 3" at bounding box center [116, 146] width 56 height 9
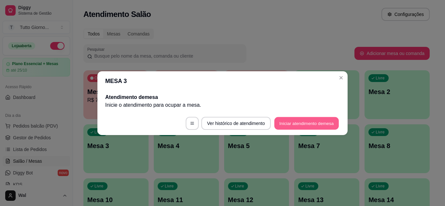
click at [305, 121] on button "Iniciar atendimento de mesa" at bounding box center [306, 123] width 64 height 13
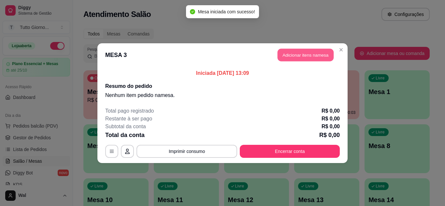
click at [306, 54] on button "Adicionar itens na mesa" at bounding box center [305, 55] width 56 height 13
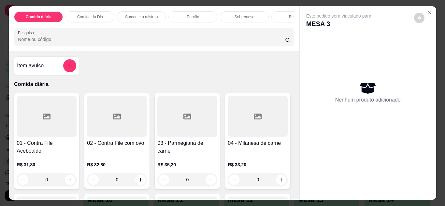
click at [210, 182] on div "0" at bounding box center [187, 179] width 60 height 13
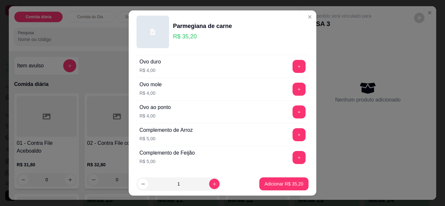
scroll to position [273, 0]
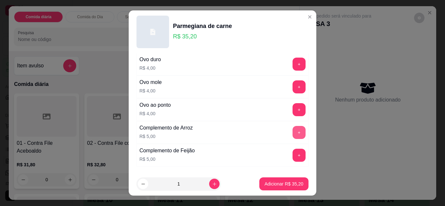
click at [292, 132] on button "+" at bounding box center [298, 132] width 13 height 13
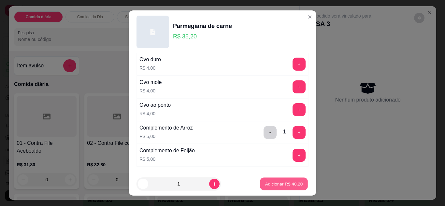
click at [275, 181] on p "Adicionar R$ 40,20" at bounding box center [284, 184] width 38 height 6
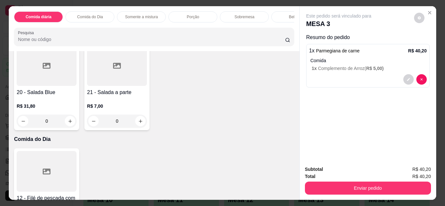
scroll to position [378, 0]
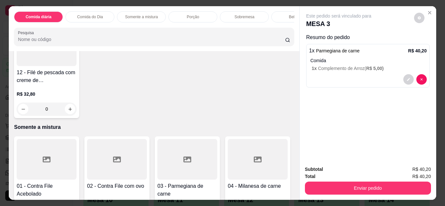
type input "1"
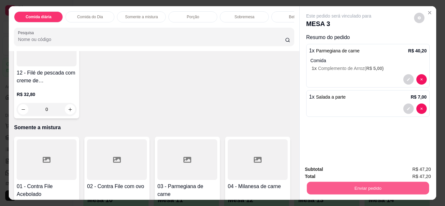
click at [342, 189] on button "Enviar pedido" at bounding box center [367, 188] width 122 height 13
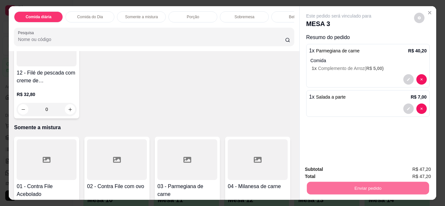
click at [410, 168] on button "Enviar pedido" at bounding box center [414, 170] width 36 height 12
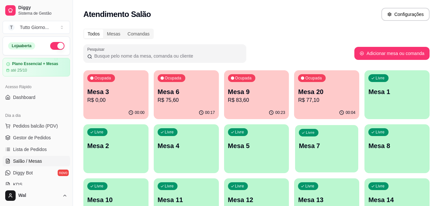
click at [327, 158] on div "Livre Mesa 7" at bounding box center [326, 145] width 63 height 40
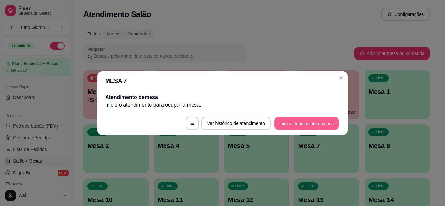
click at [310, 121] on button "Iniciar atendimento de mesa" at bounding box center [306, 123] width 64 height 13
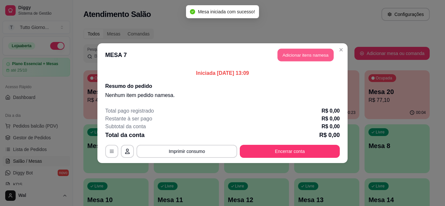
click at [322, 52] on button "Adicionar itens na mesa" at bounding box center [305, 55] width 56 height 13
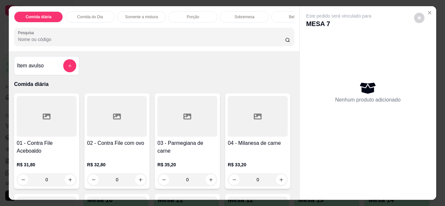
click at [87, 14] on p "Comida do Dia" at bounding box center [90, 16] width 26 height 5
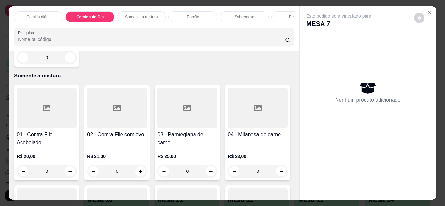
scroll to position [17, 0]
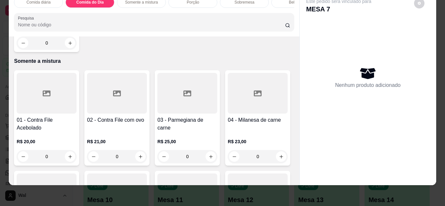
click at [68, 49] on div "0" at bounding box center [47, 42] width 60 height 13
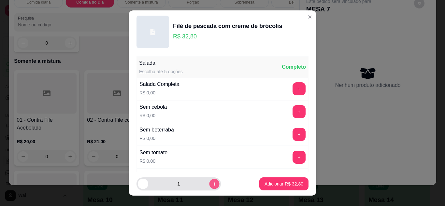
click at [212, 186] on icon "increase-product-quantity" at bounding box center [214, 184] width 5 height 5
type input "3"
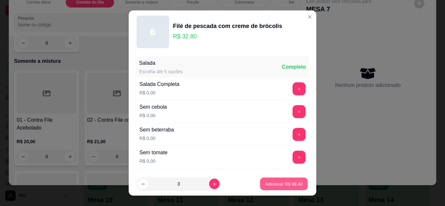
click at [277, 181] on p "Adicionar R$ 98,40" at bounding box center [284, 184] width 38 height 6
type input "3"
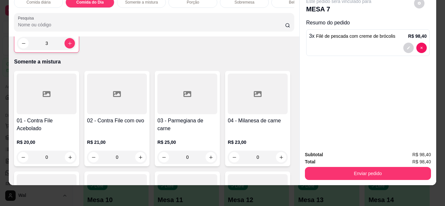
click at [278, 1] on div "Bebidas" at bounding box center [295, 2] width 49 height 11
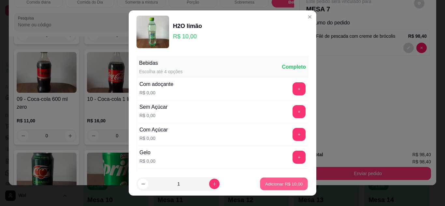
click at [274, 182] on p "Adicionar R$ 10,00" at bounding box center [284, 184] width 38 height 6
type input "1"
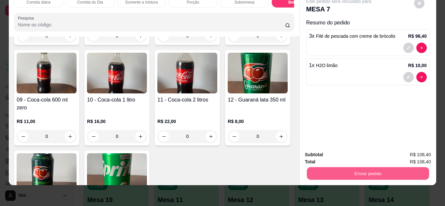
click at [357, 173] on button "Enviar pedido" at bounding box center [367, 173] width 122 height 13
click at [422, 150] on button "Enviar pedido" at bounding box center [414, 153] width 36 height 12
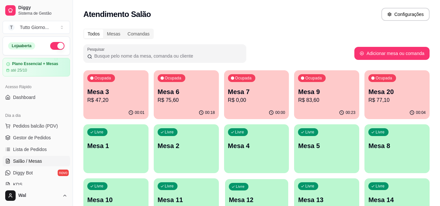
click at [280, 186] on div "Livre Mesa 12" at bounding box center [256, 199] width 63 height 40
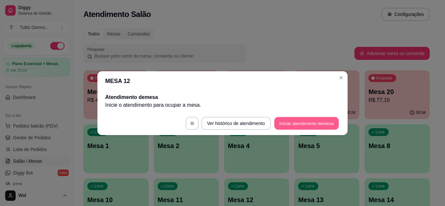
click at [306, 123] on button "Iniciar atendimento de mesa" at bounding box center [306, 123] width 64 height 13
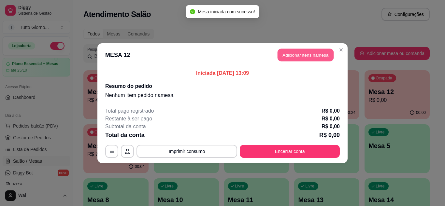
click at [304, 57] on button "Adicionar itens na mesa" at bounding box center [305, 55] width 56 height 13
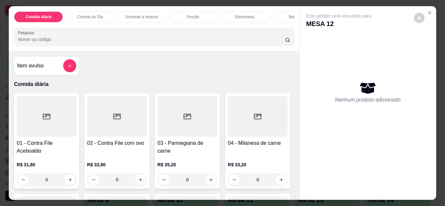
scroll to position [126, 0]
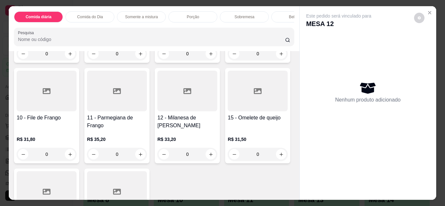
click at [77, 159] on div "0" at bounding box center [47, 154] width 60 height 13
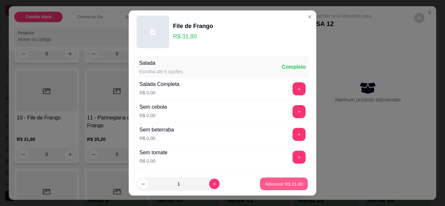
click at [286, 183] on p "Adicionar R$ 31,80" at bounding box center [284, 184] width 38 height 6
type input "1"
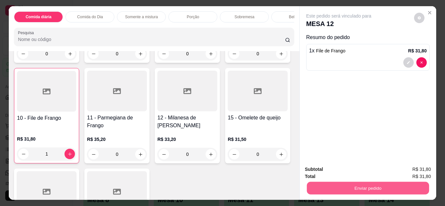
click at [355, 187] on button "Enviar pedido" at bounding box center [367, 188] width 122 height 13
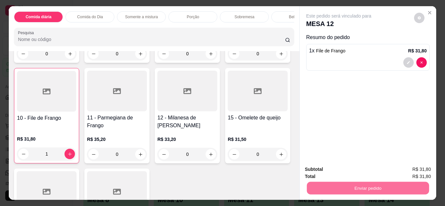
click at [411, 175] on button "Enviar pedido" at bounding box center [414, 170] width 36 height 12
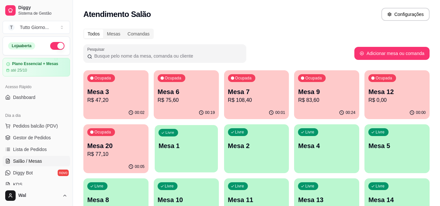
click at [198, 148] on p "Mesa 1" at bounding box center [186, 146] width 56 height 9
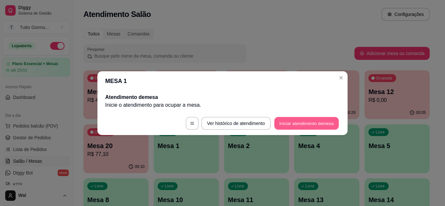
click at [312, 118] on button "Iniciar atendimento de mesa" at bounding box center [306, 123] width 64 height 13
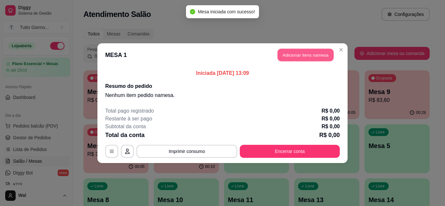
click at [313, 57] on button "Adicionar itens na mesa" at bounding box center [305, 55] width 56 height 13
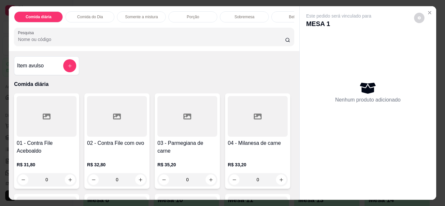
click at [208, 179] on div "0" at bounding box center [187, 179] width 60 height 13
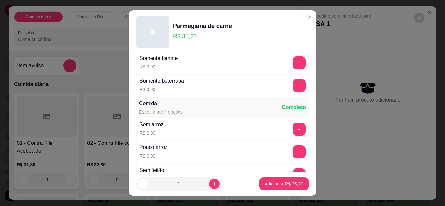
scroll to position [130, 0]
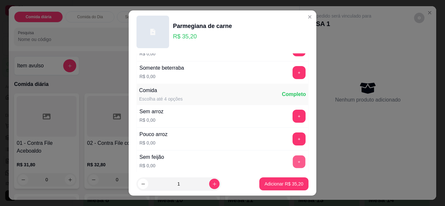
click at [293, 162] on button "+" at bounding box center [299, 161] width 13 height 13
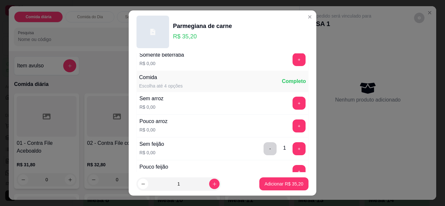
scroll to position [156, 0]
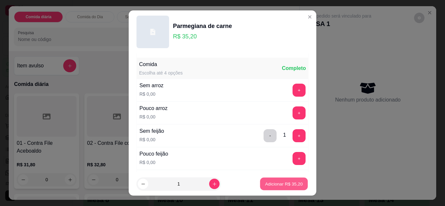
click at [272, 188] on button "Adicionar R$ 35,20" at bounding box center [284, 184] width 48 height 13
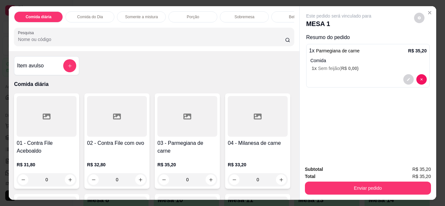
click at [278, 17] on div "Bebidas" at bounding box center [295, 16] width 49 height 11
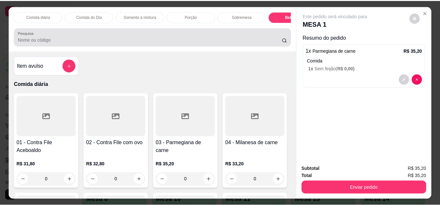
scroll to position [17, 0]
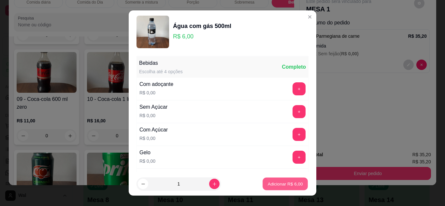
click at [275, 181] on p "Adicionar R$ 6,00" at bounding box center [284, 184] width 35 height 6
type input "1"
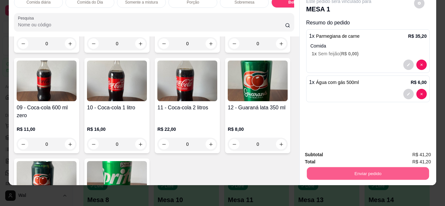
click at [355, 170] on button "Enviar pedido" at bounding box center [367, 173] width 122 height 13
click at [401, 152] on button "Enviar pedido" at bounding box center [413, 153] width 37 height 12
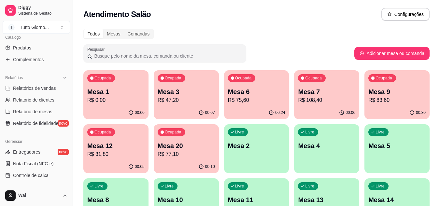
scroll to position [169, 0]
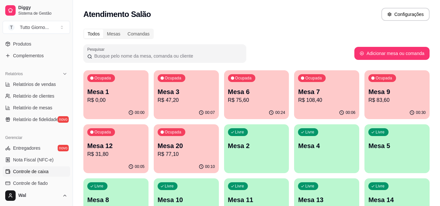
click at [42, 173] on span "Controle de caixa" at bounding box center [30, 171] width 35 height 7
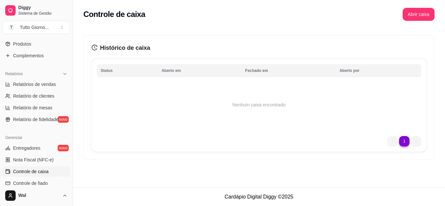
click at [172, 166] on div "Histórico de caixa Status Aberto em [GEOGRAPHIC_DATA] em [GEOGRAPHIC_DATA] por …" at bounding box center [259, 96] width 372 height 143
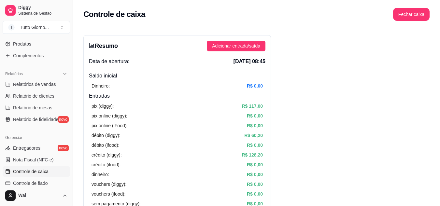
click at [70, 58] on button "Toggle Sidebar" at bounding box center [72, 103] width 5 height 206
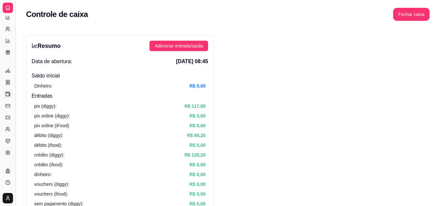
scroll to position [108, 0]
click at [17, 58] on button "Toggle Sidebar" at bounding box center [15, 103] width 5 height 206
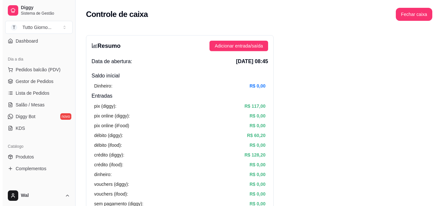
scroll to position [0, 0]
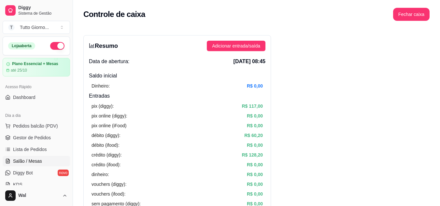
click at [26, 161] on span "Salão / Mesas" at bounding box center [27, 161] width 29 height 7
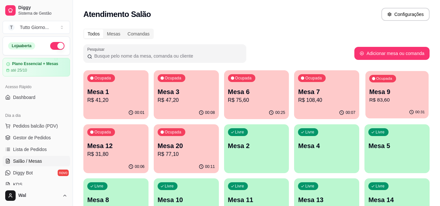
click at [396, 100] on p "R$ 83,60" at bounding box center [397, 99] width 56 height 7
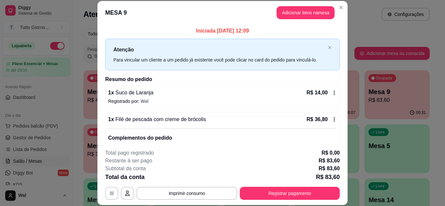
scroll to position [95, 0]
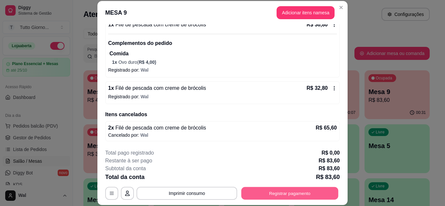
click at [290, 194] on button "Registrar pagamento" at bounding box center [289, 193] width 97 height 13
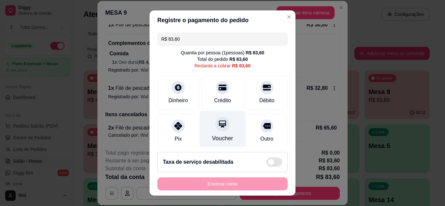
click at [217, 135] on div "Voucher" at bounding box center [222, 138] width 21 height 8
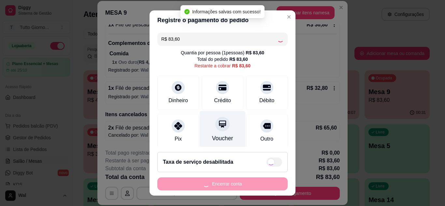
type input "R$ 0,00"
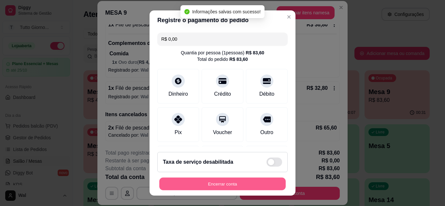
click at [223, 184] on button "Encerrar conta" at bounding box center [222, 184] width 126 height 13
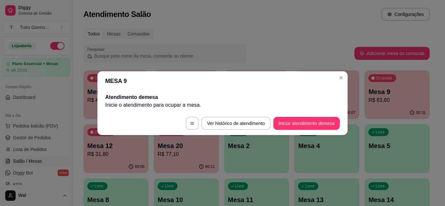
scroll to position [0, 0]
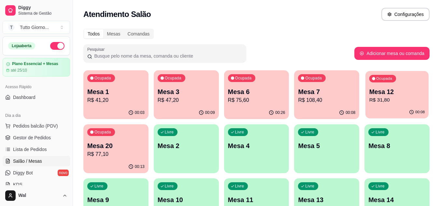
click at [407, 98] on p "R$ 31,80" at bounding box center [397, 99] width 56 height 7
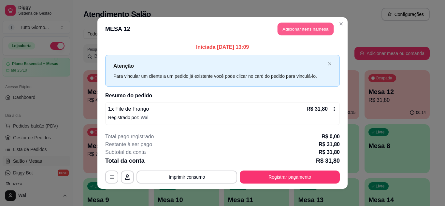
click at [323, 31] on button "Adicionar itens na mesa" at bounding box center [305, 29] width 56 height 13
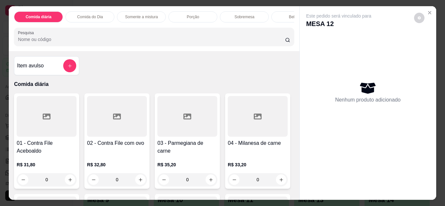
click at [278, 17] on div "Bebidas" at bounding box center [295, 16] width 49 height 11
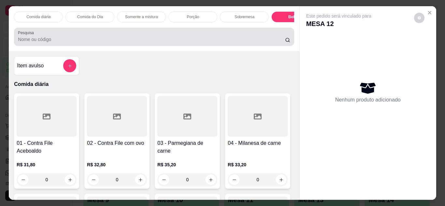
scroll to position [17, 0]
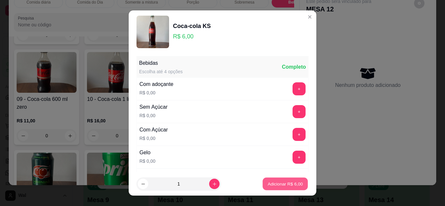
click at [289, 185] on p "Adicionar R$ 6,00" at bounding box center [284, 184] width 35 height 6
type input "1"
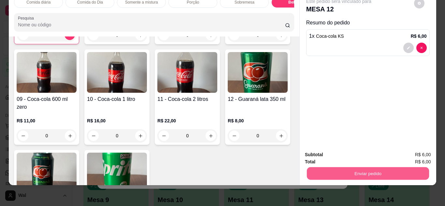
click at [375, 172] on button "Enviar pedido" at bounding box center [367, 173] width 122 height 13
click at [415, 149] on button "Enviar pedido" at bounding box center [414, 153] width 36 height 12
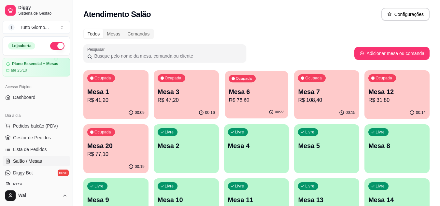
click at [264, 85] on div "Ocupada Mesa 6 R$ 75,60" at bounding box center [256, 88] width 63 height 35
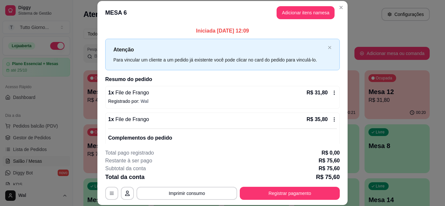
scroll to position [58, 0]
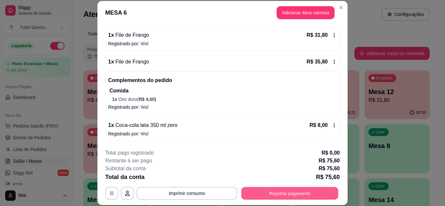
click at [288, 192] on button "Registrar pagamento" at bounding box center [289, 193] width 97 height 13
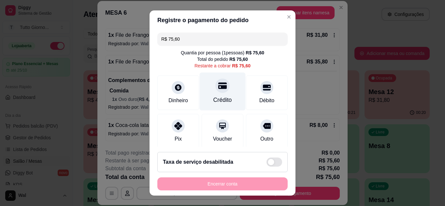
click at [213, 96] on div "Crédito" at bounding box center [222, 100] width 19 height 8
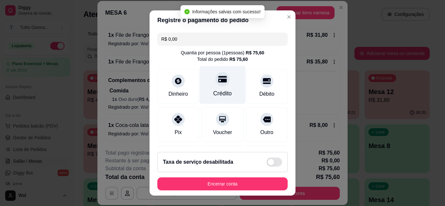
type input "R$ 0,00"
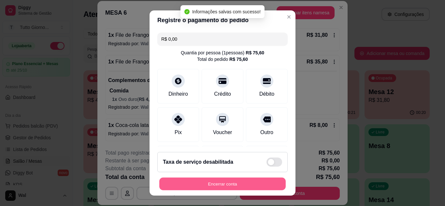
click at [223, 187] on button "Encerrar conta" at bounding box center [222, 184] width 126 height 13
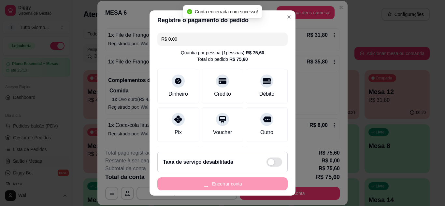
scroll to position [0, 0]
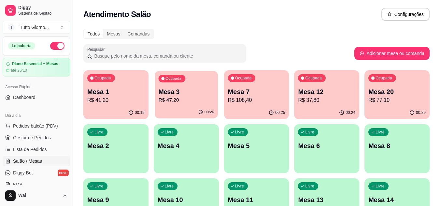
click at [203, 101] on p "R$ 47,20" at bounding box center [186, 99] width 56 height 7
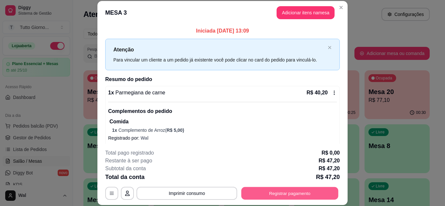
click at [280, 190] on button "Registrar pagamento" at bounding box center [289, 193] width 97 height 13
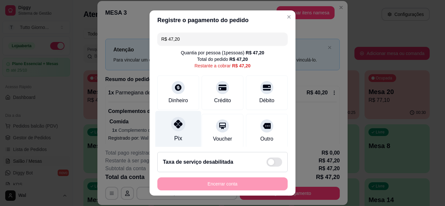
click at [174, 126] on icon at bounding box center [178, 124] width 8 height 8
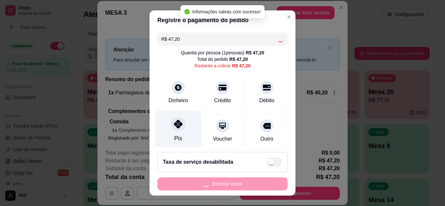
type input "R$ 0,00"
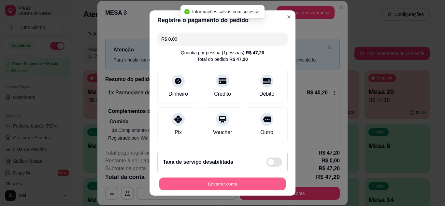
click at [219, 182] on button "Encerrar conta" at bounding box center [222, 184] width 126 height 13
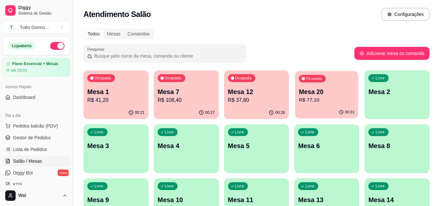
click at [340, 86] on div "Ocupada Mesa 20 R$ 77,10" at bounding box center [326, 88] width 63 height 35
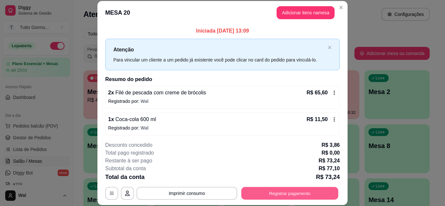
click at [297, 190] on button "Registrar pagamento" at bounding box center [289, 193] width 97 height 13
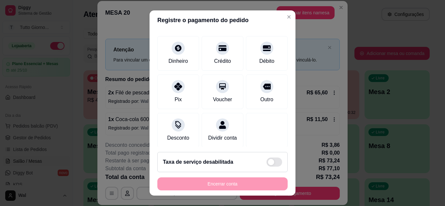
scroll to position [52, 0]
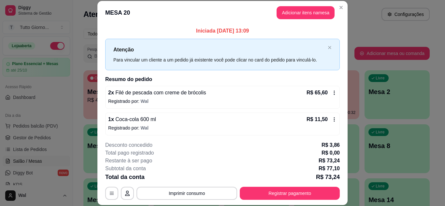
click at [331, 91] on icon at bounding box center [333, 92] width 5 height 5
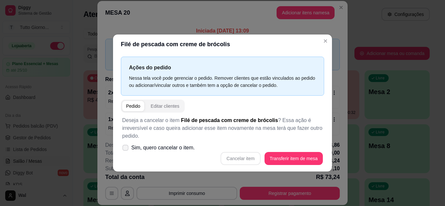
click at [128, 147] on span at bounding box center [125, 148] width 6 height 6
click at [126, 149] on input "Sim, quero cancelar o item." at bounding box center [124, 151] width 4 height 4
checkbox input "true"
click at [237, 159] on button "Cancelar item" at bounding box center [240, 158] width 40 height 13
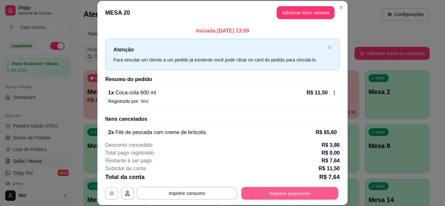
click at [289, 191] on button "Registrar pagamento" at bounding box center [289, 193] width 97 height 13
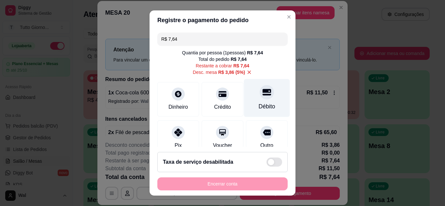
click at [259, 103] on div "Débito" at bounding box center [267, 106] width 17 height 8
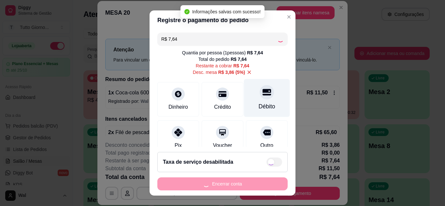
type input "R$ 0,00"
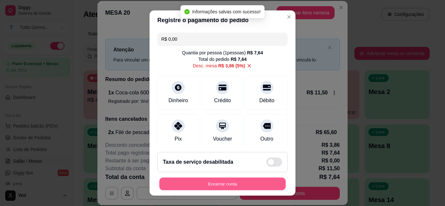
click at [231, 185] on button "Encerrar conta" at bounding box center [222, 184] width 126 height 13
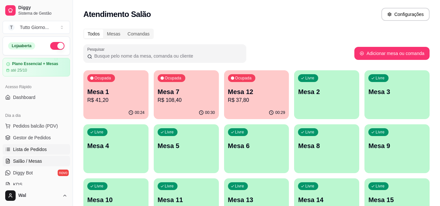
click at [35, 150] on span "Lista de Pedidos" at bounding box center [30, 149] width 34 height 7
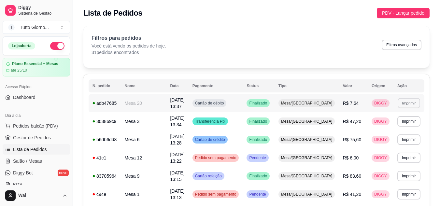
click at [404, 104] on button "Imprimir" at bounding box center [409, 103] width 22 height 10
click at [397, 125] on button "IMPRESSORA CAIXA" at bounding box center [396, 126] width 46 height 10
click at [34, 164] on link "Salão / Mesas" at bounding box center [36, 161] width 67 height 10
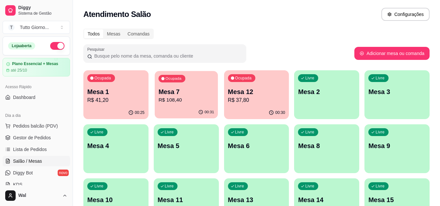
click at [177, 111] on div "00:31" at bounding box center [186, 112] width 63 height 12
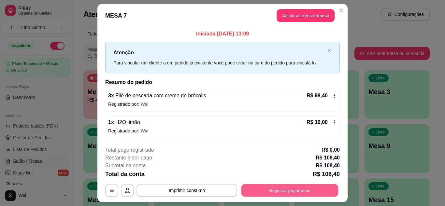
click at [292, 189] on button "Registrar pagamento" at bounding box center [289, 190] width 97 height 13
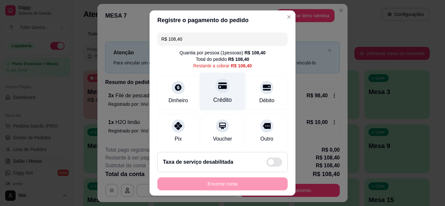
click at [218, 92] on div at bounding box center [222, 85] width 14 height 14
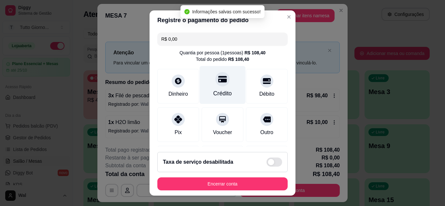
type input "R$ 0,00"
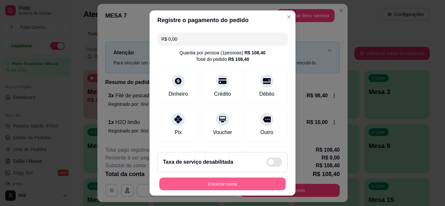
click at [228, 183] on button "Encerrar conta" at bounding box center [222, 184] width 126 height 13
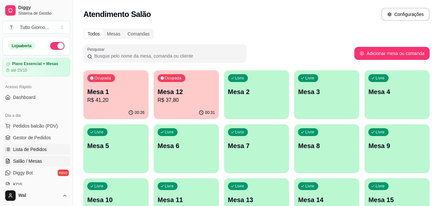
click at [37, 152] on span "Lista de Pedidos" at bounding box center [30, 149] width 34 height 7
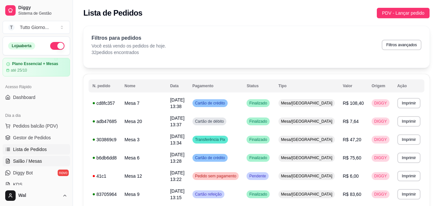
click at [32, 159] on span "Salão / Mesas" at bounding box center [27, 161] width 29 height 7
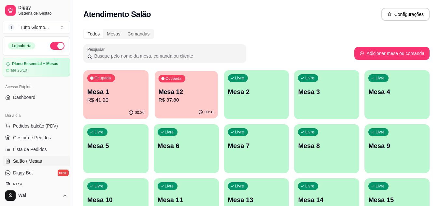
click at [184, 104] on p "R$ 37,80" at bounding box center [186, 99] width 56 height 7
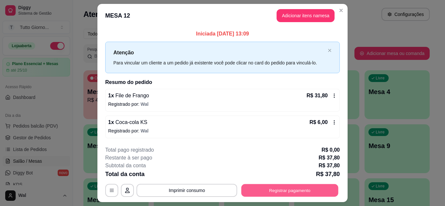
click at [277, 190] on button "Registrar pagamento" at bounding box center [289, 190] width 97 height 13
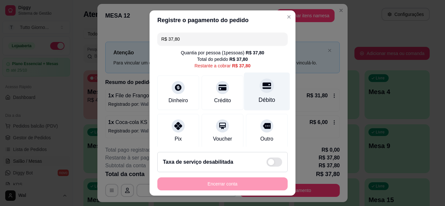
click at [255, 106] on div "Débito" at bounding box center [267, 91] width 46 height 38
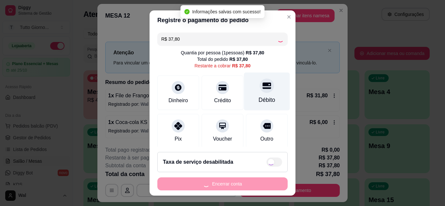
type input "R$ 0,00"
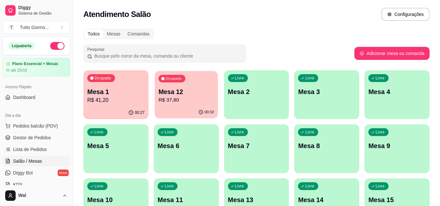
click at [197, 92] on p "Mesa 12" at bounding box center [186, 92] width 56 height 9
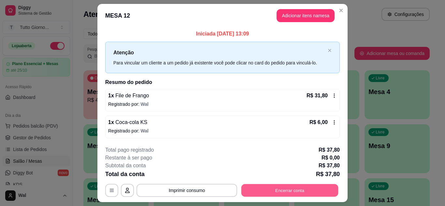
click at [284, 193] on button "Encerrar conta" at bounding box center [289, 190] width 97 height 13
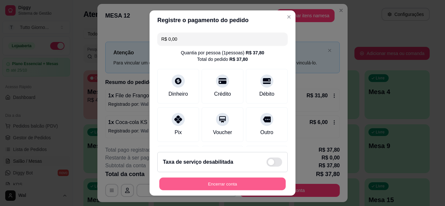
click at [249, 183] on button "Encerrar conta" at bounding box center [222, 184] width 126 height 13
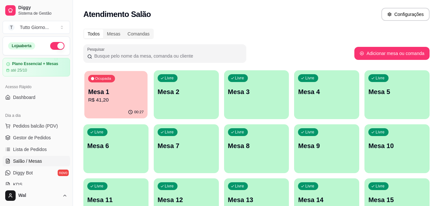
click at [116, 97] on p "R$ 41,20" at bounding box center [116, 99] width 56 height 7
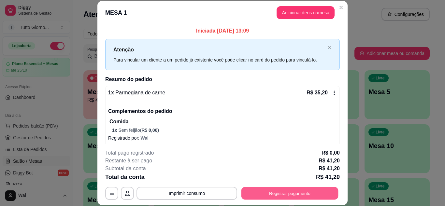
click at [277, 194] on button "Registrar pagamento" at bounding box center [289, 193] width 97 height 13
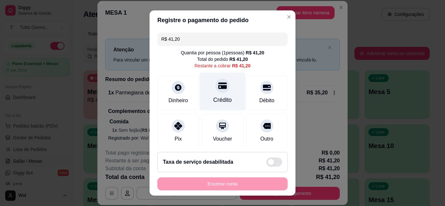
click at [223, 80] on div "Crédito" at bounding box center [223, 91] width 46 height 38
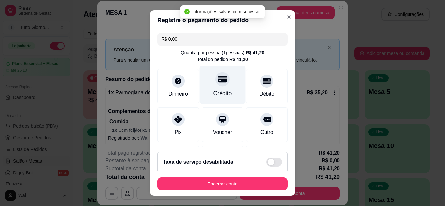
type input "R$ 0,00"
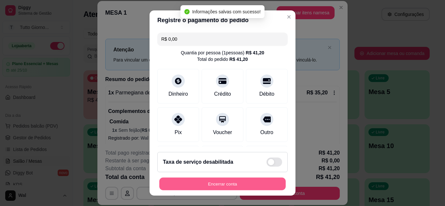
click at [220, 183] on button "Encerrar conta" at bounding box center [222, 184] width 126 height 13
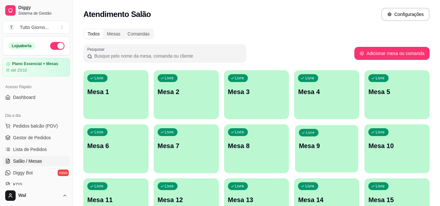
click at [320, 149] on p "Mesa 9" at bounding box center [327, 146] width 56 height 9
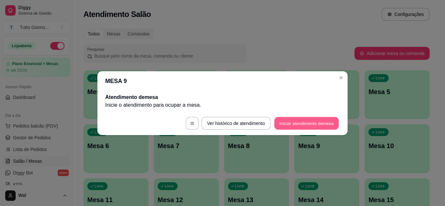
click at [303, 125] on button "Iniciar atendimento de mesa" at bounding box center [306, 123] width 64 height 13
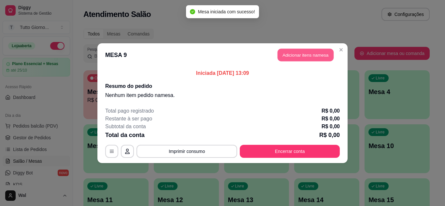
click at [300, 58] on button "Adicionar itens na mesa" at bounding box center [305, 55] width 56 height 13
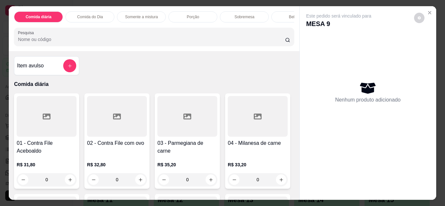
click at [88, 17] on p "Comida do Dia" at bounding box center [90, 16] width 26 height 5
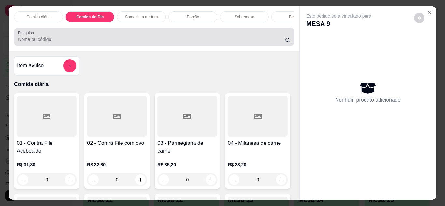
scroll to position [17, 0]
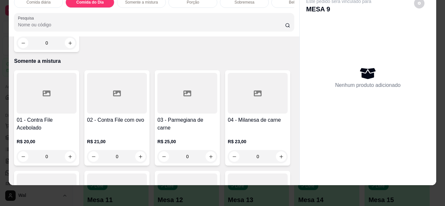
click at [67, 49] on div "0" at bounding box center [47, 42] width 60 height 13
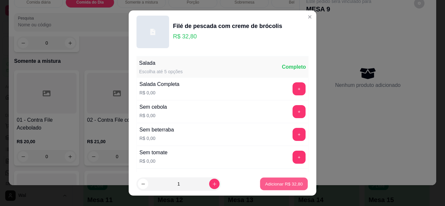
click at [277, 186] on p "Adicionar R$ 32,80" at bounding box center [284, 184] width 38 height 6
type input "1"
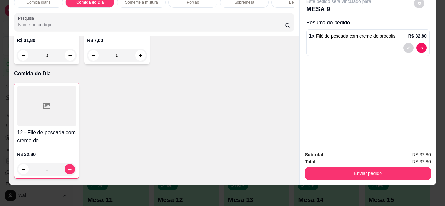
scroll to position [177, 0]
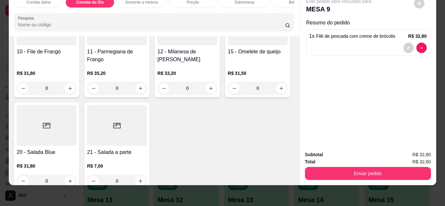
click at [228, 77] on p "R$ 31,50" at bounding box center [258, 73] width 60 height 7
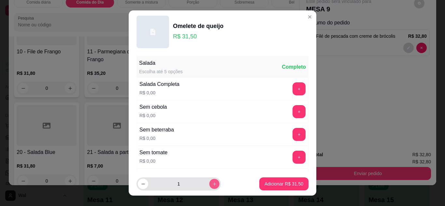
click at [209, 183] on button "increase-product-quantity" at bounding box center [214, 184] width 10 height 10
type input "2"
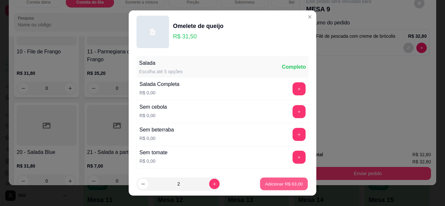
click at [269, 184] on p "Adicionar R$ 63,00" at bounding box center [284, 184] width 38 height 6
type input "2"
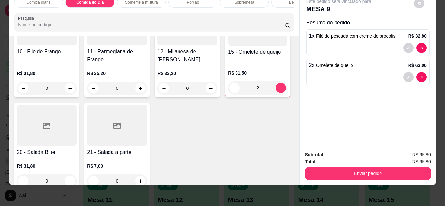
click at [276, 1] on div "Bebidas" at bounding box center [295, 2] width 49 height 11
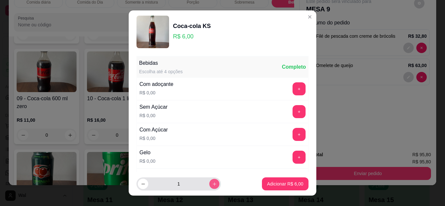
click at [212, 185] on icon "increase-product-quantity" at bounding box center [214, 184] width 5 height 5
type input "2"
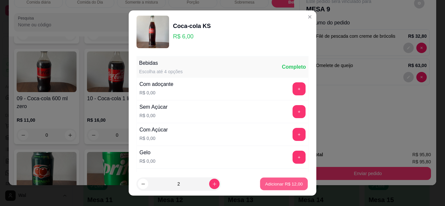
click at [265, 187] on p "Adicionar R$ 12,00" at bounding box center [284, 184] width 38 height 6
type input "2"
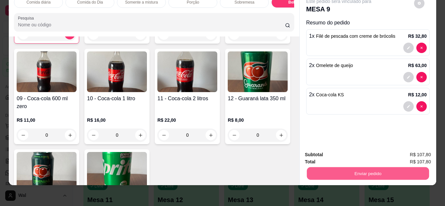
click at [346, 171] on button "Enviar pedido" at bounding box center [367, 173] width 122 height 13
click at [404, 150] on button "Enviar pedido" at bounding box center [414, 153] width 36 height 12
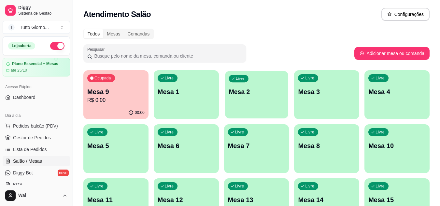
click at [270, 80] on div "Livre Mesa 2" at bounding box center [256, 91] width 63 height 40
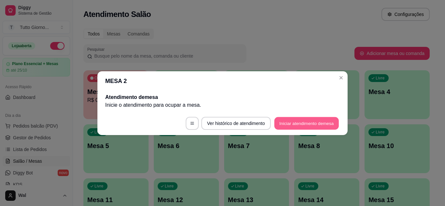
click at [307, 121] on button "Iniciar atendimento de mesa" at bounding box center [306, 123] width 64 height 13
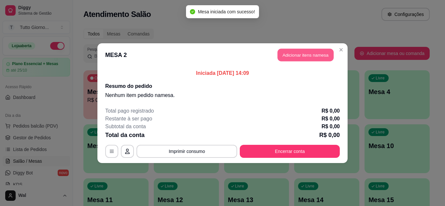
click at [313, 54] on button "Adicionar itens na mesa" at bounding box center [305, 55] width 56 height 13
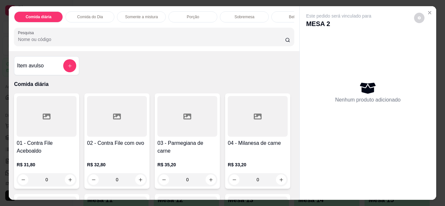
click at [138, 182] on div "0" at bounding box center [117, 179] width 60 height 13
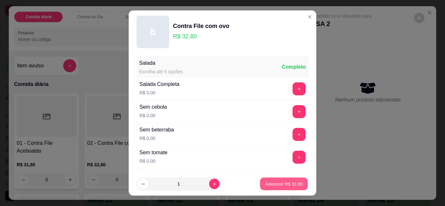
click at [282, 187] on p "Adicionar R$ 32,80" at bounding box center [284, 184] width 38 height 6
type input "1"
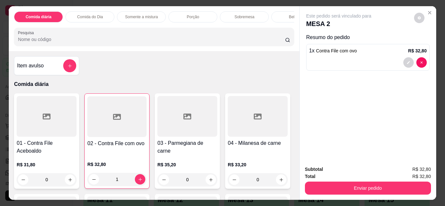
click at [281, 16] on div "Bebidas" at bounding box center [295, 16] width 49 height 11
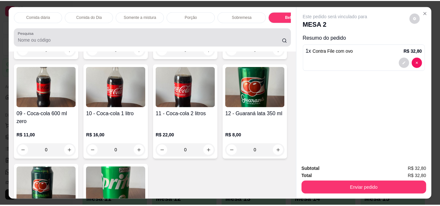
scroll to position [17, 0]
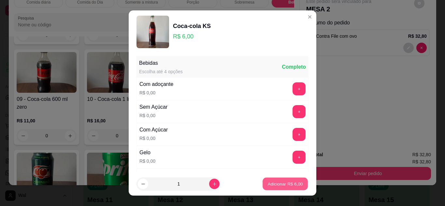
click at [275, 184] on p "Adicionar R$ 6,00" at bounding box center [284, 184] width 35 height 6
type input "1"
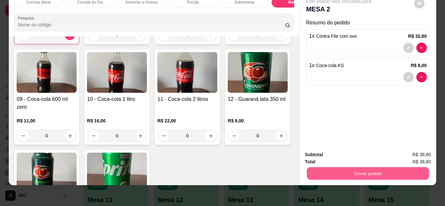
click at [355, 167] on button "Enviar pedido" at bounding box center [367, 173] width 122 height 13
click at [408, 157] on button "Enviar pedido" at bounding box center [414, 153] width 36 height 12
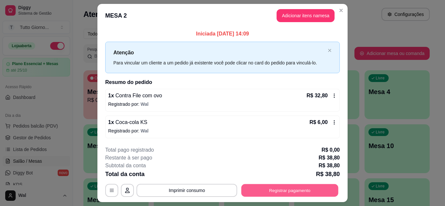
click at [301, 194] on button "Registrar pagamento" at bounding box center [289, 190] width 97 height 13
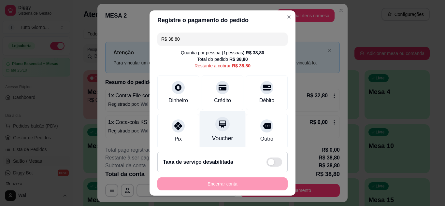
click at [209, 132] on div "Voucher" at bounding box center [223, 130] width 46 height 38
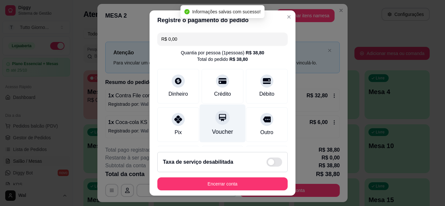
type input "R$ 0,00"
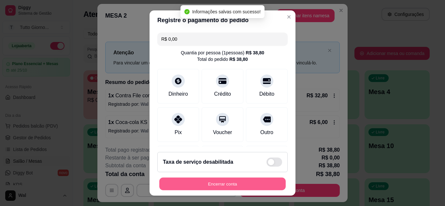
click at [229, 183] on button "Encerrar conta" at bounding box center [222, 184] width 126 height 13
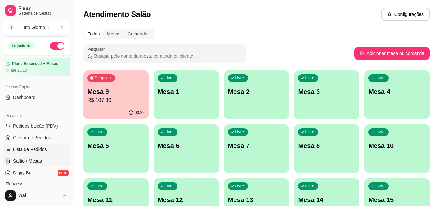
click at [35, 148] on span "Lista de Pedidos" at bounding box center [30, 149] width 34 height 7
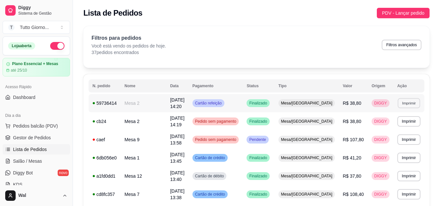
click at [404, 104] on button "Imprimir" at bounding box center [409, 103] width 22 height 10
click at [396, 123] on button "IMPRESSORA CAIXA" at bounding box center [396, 126] width 46 height 10
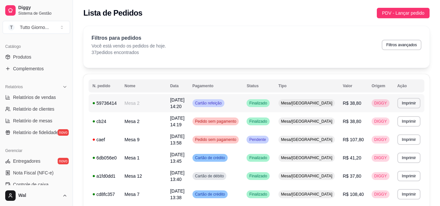
scroll to position [169, 0]
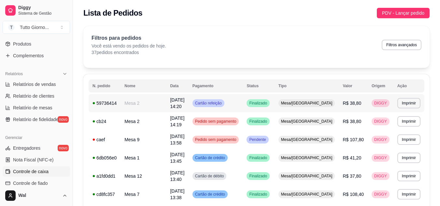
click at [37, 174] on span "Controle de caixa" at bounding box center [30, 171] width 35 height 7
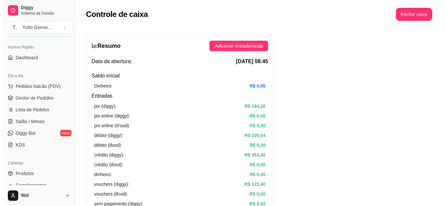
scroll to position [39, 0]
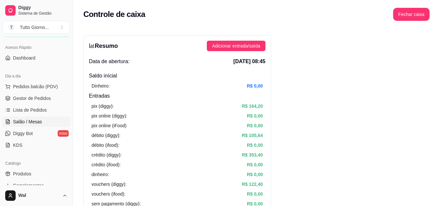
click at [35, 119] on span "Salão / Mesas" at bounding box center [27, 122] width 29 height 7
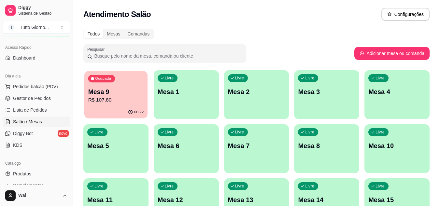
click at [141, 81] on div "Ocupada Mesa 9 R$ 107,80" at bounding box center [115, 88] width 63 height 35
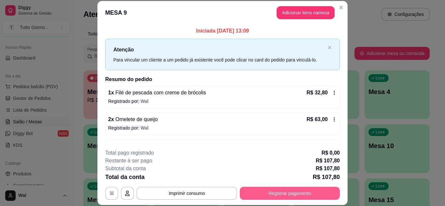
click at [298, 194] on button "Registrar pagamento" at bounding box center [290, 193] width 100 height 13
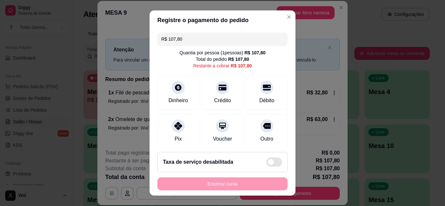
click at [282, 144] on div "R$ 107,80 Quantia por pessoa ( 1 pessoas) R$ 107,80 Total do pedido R$ 107,80 R…" at bounding box center [222, 88] width 146 height 117
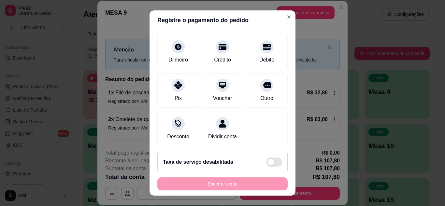
scroll to position [50, 0]
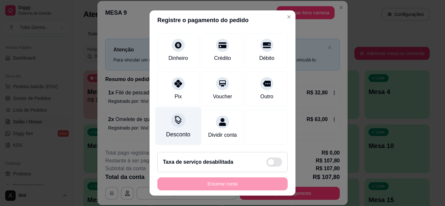
click at [179, 119] on div "Desconto" at bounding box center [178, 126] width 46 height 38
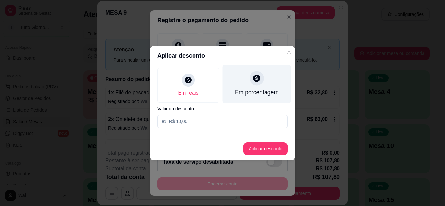
click at [257, 93] on div "Em porcentagem" at bounding box center [257, 92] width 44 height 8
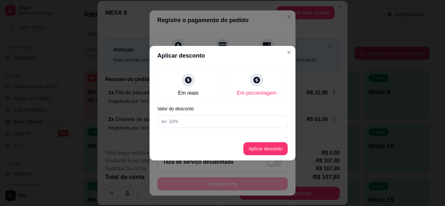
click at [179, 121] on input at bounding box center [222, 121] width 130 height 13
type input "5"
click at [267, 150] on button "Aplicar desconto" at bounding box center [265, 148] width 43 height 13
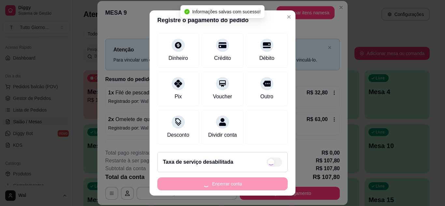
type input "R$ 102,41"
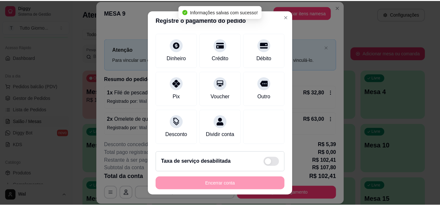
scroll to position [57, 0]
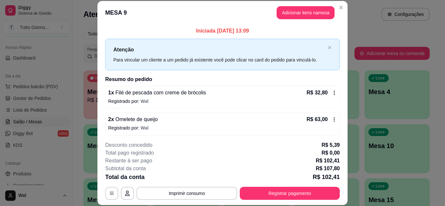
click at [282, 21] on header "MESA 9 Adicionar itens na mesa" at bounding box center [222, 12] width 250 height 23
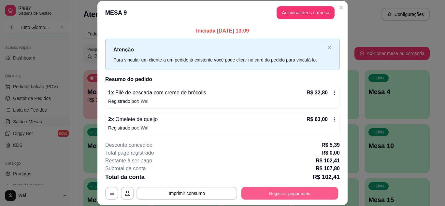
click at [297, 192] on button "Registrar pagamento" at bounding box center [289, 193] width 97 height 13
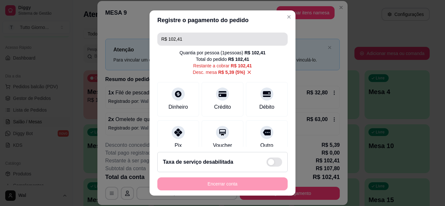
click at [185, 39] on input "R$ 102,41" at bounding box center [222, 39] width 122 height 13
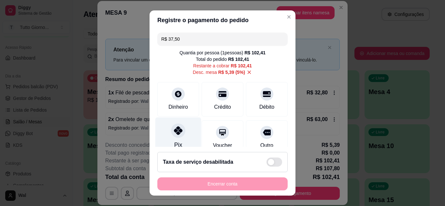
click at [175, 133] on icon at bounding box center [178, 130] width 8 height 8
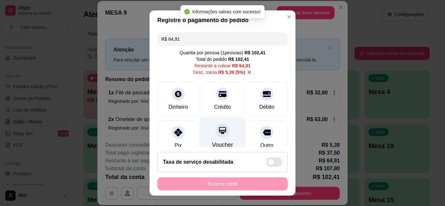
click at [219, 132] on icon at bounding box center [222, 130] width 8 height 8
type input "R$ 0,00"
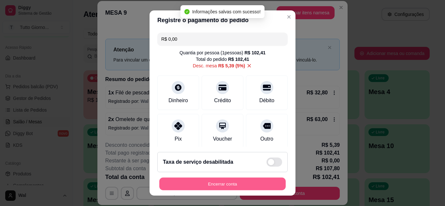
click at [225, 182] on button "Encerrar conta" at bounding box center [222, 184] width 126 height 13
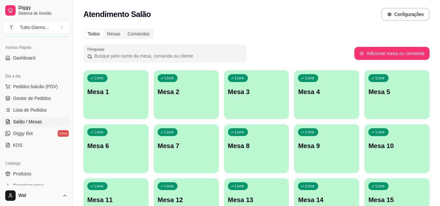
scroll to position [169, 0]
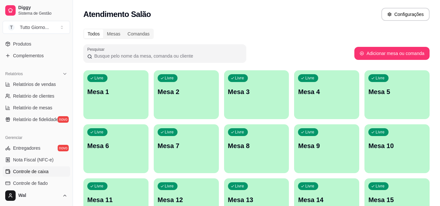
click at [49, 173] on link "Controle de caixa" at bounding box center [36, 171] width 67 height 10
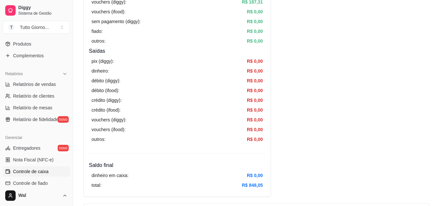
scroll to position [2, 0]
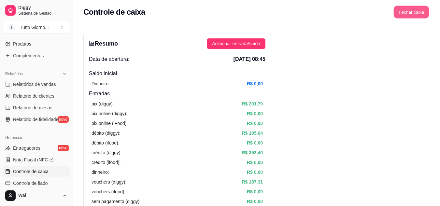
click at [415, 11] on button "Fechar caixa" at bounding box center [411, 12] width 35 height 13
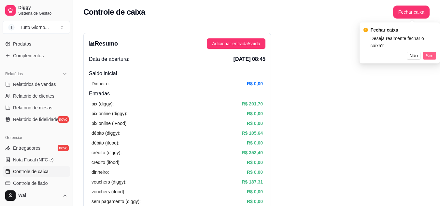
click at [430, 52] on span "Sim" at bounding box center [430, 55] width 8 height 7
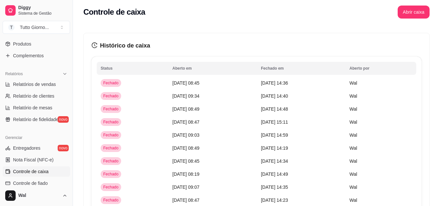
scroll to position [39, 0]
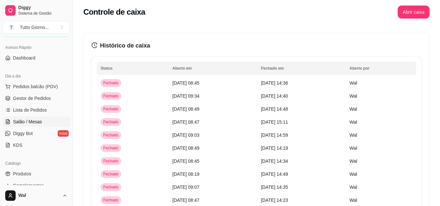
click at [35, 119] on span "Salão / Mesas" at bounding box center [27, 122] width 29 height 7
